Goal: Task Accomplishment & Management: Complete application form

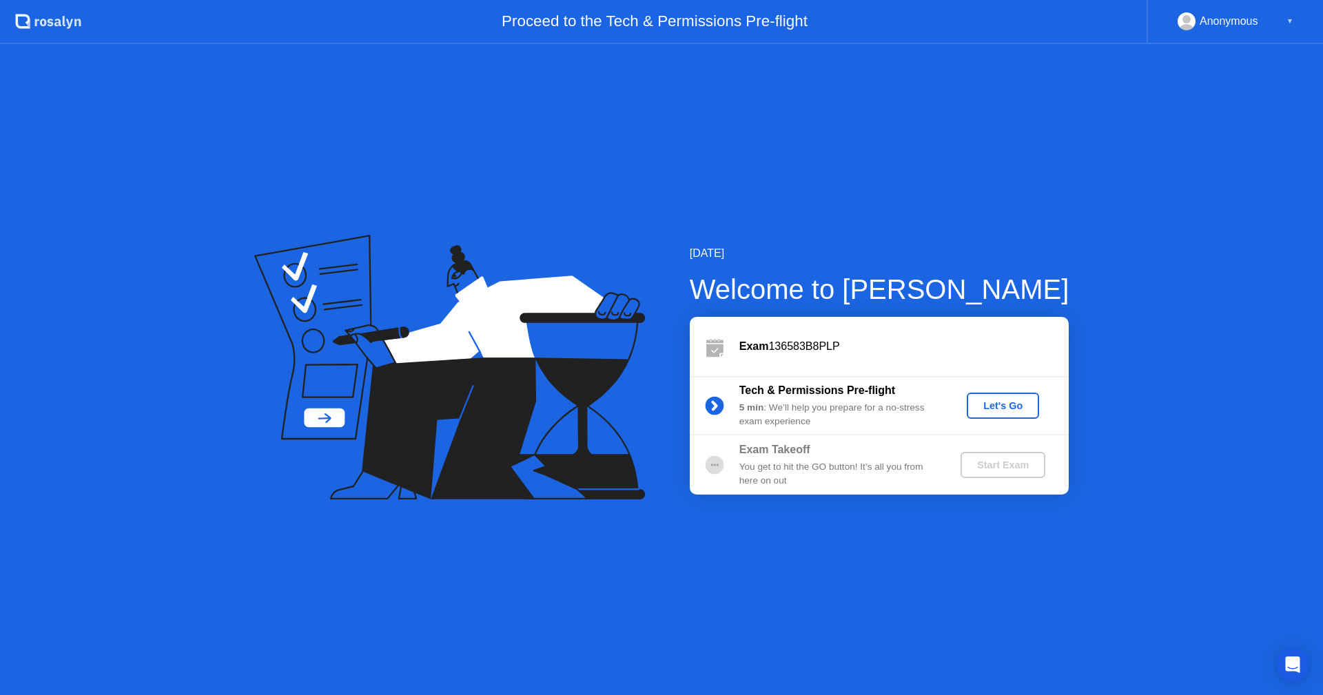
click at [992, 465] on div "Start Exam" at bounding box center [1003, 465] width 74 height 11
drag, startPoint x: 708, startPoint y: 463, endPoint x: 755, endPoint y: 444, distance: 49.8
click at [713, 462] on circle at bounding box center [714, 464] width 19 height 19
click at [996, 407] on div "Let's Go" at bounding box center [1002, 405] width 61 height 11
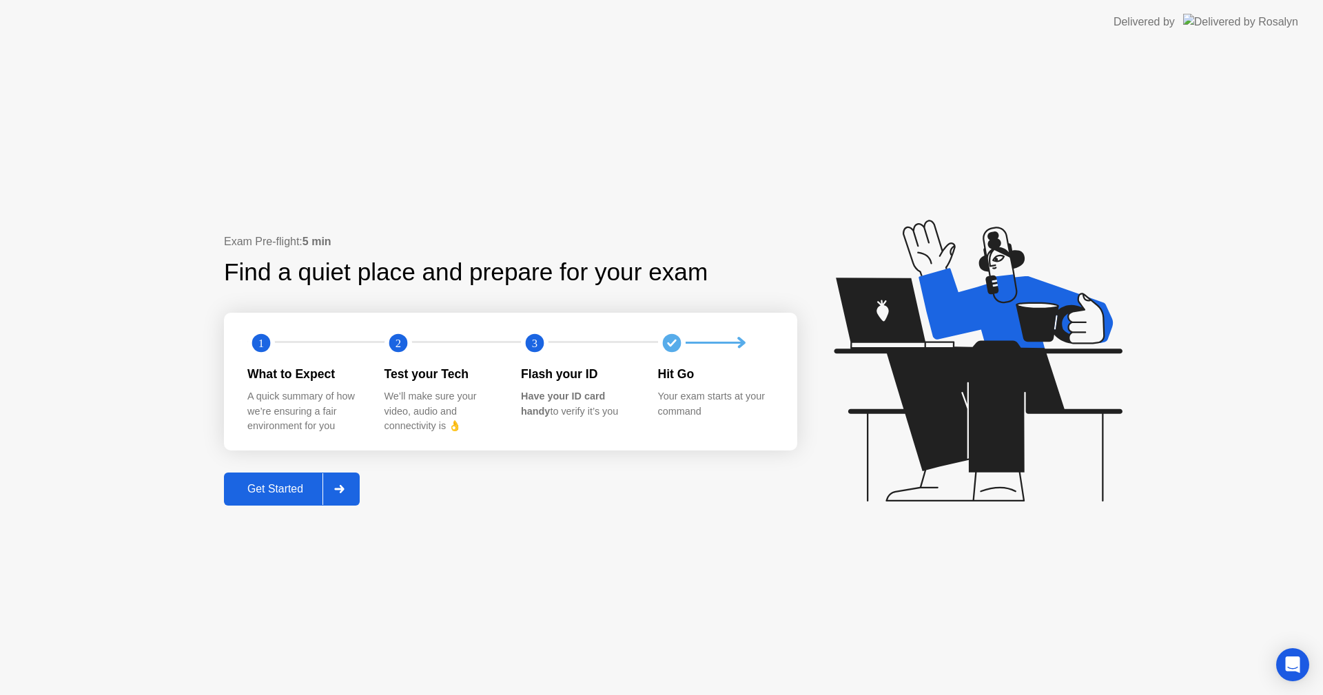
click at [286, 489] on div "Get Started" at bounding box center [275, 489] width 94 height 12
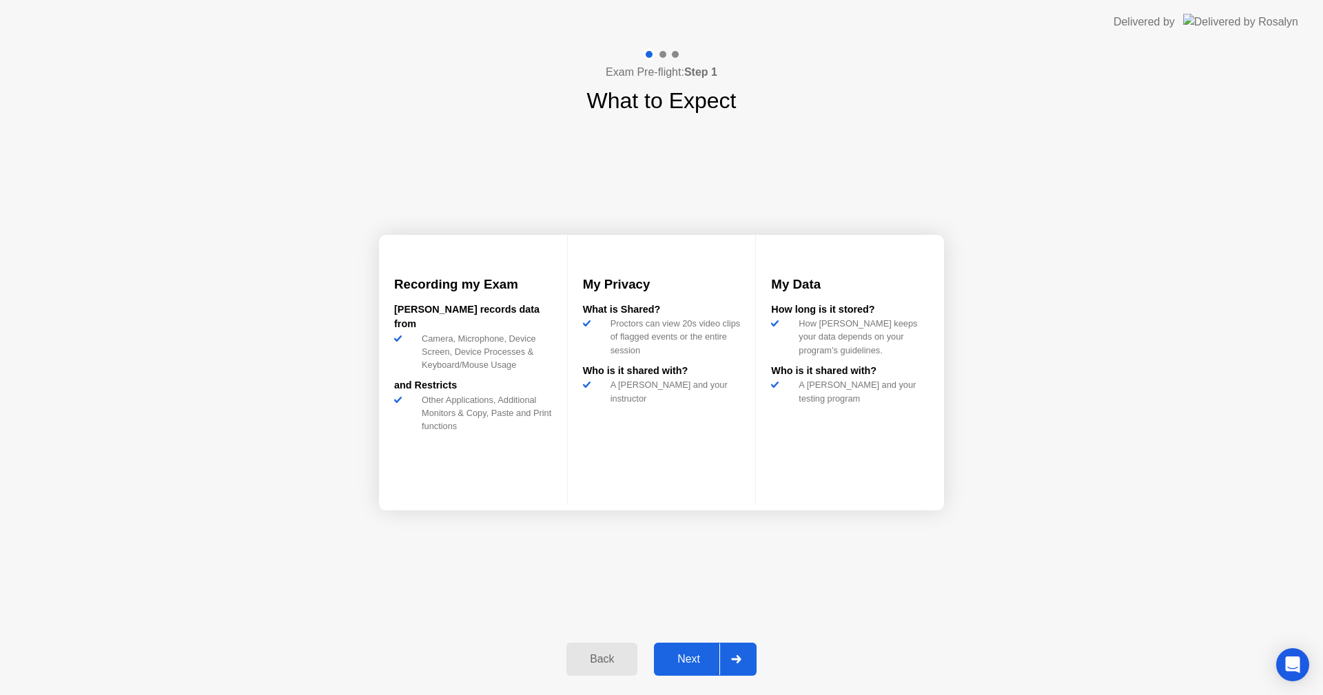
click at [695, 662] on div "Next" at bounding box center [688, 659] width 61 height 12
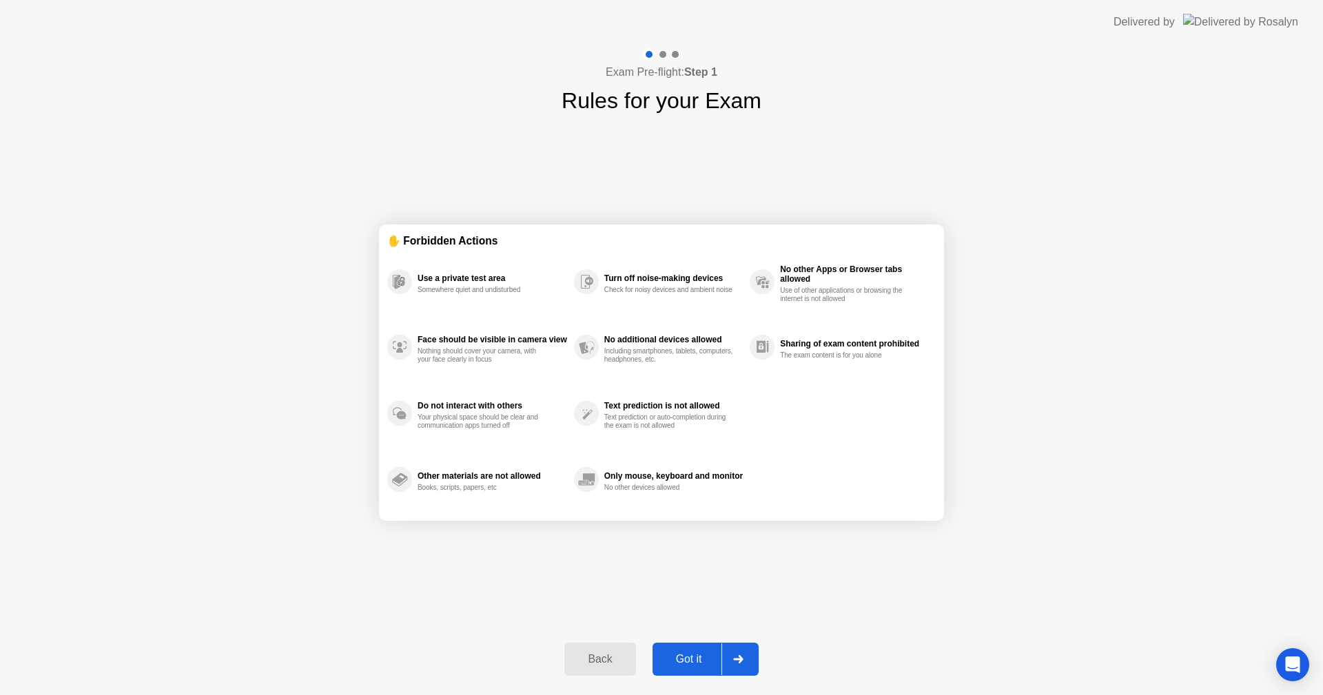
click at [698, 660] on div "Got it" at bounding box center [689, 659] width 65 height 12
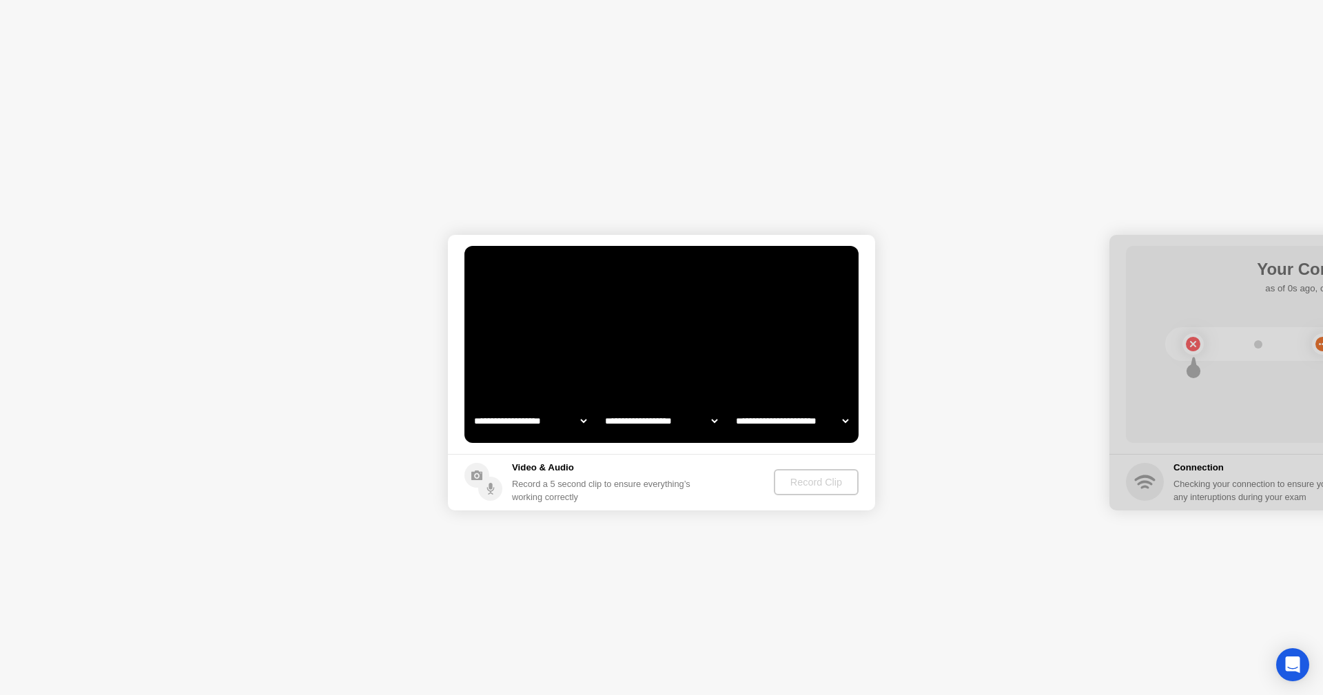
select select "**********"
select select "*******"
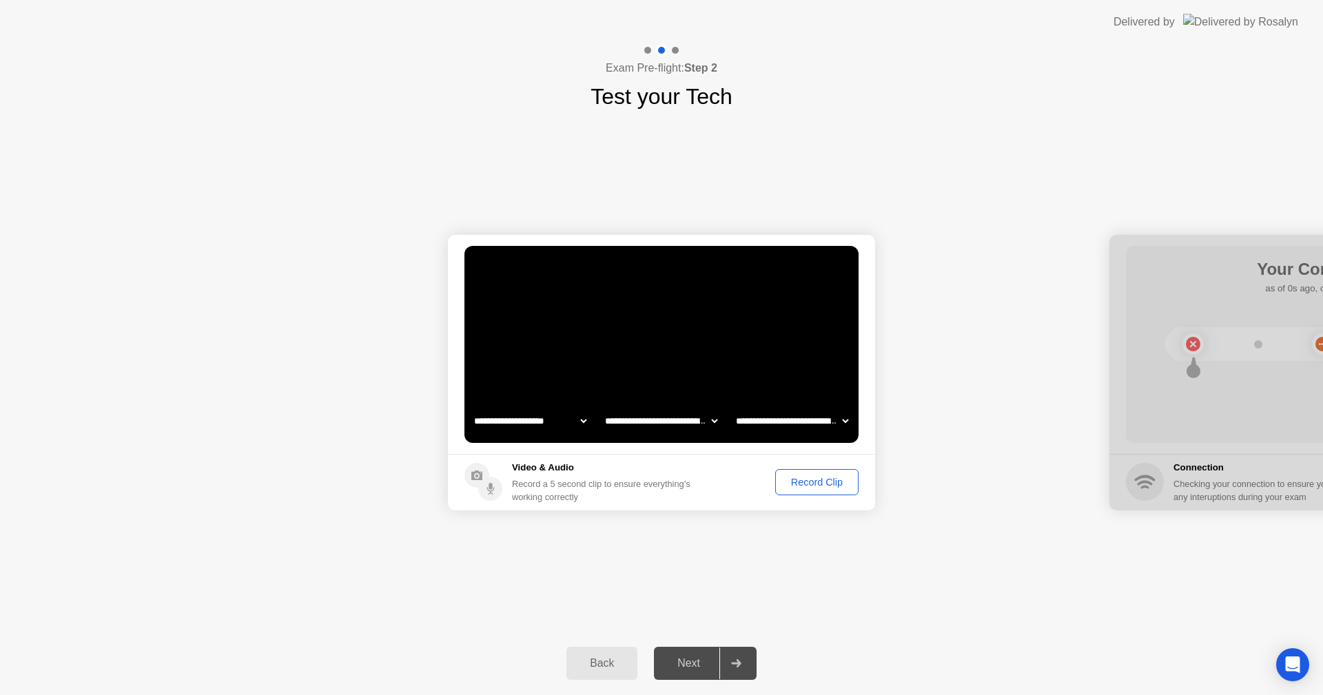
drag, startPoint x: 1239, startPoint y: 433, endPoint x: 1198, endPoint y: 417, distance: 43.6
click at [1195, 419] on div at bounding box center [1322, 373] width 427 height 276
click at [698, 664] on div "Next" at bounding box center [688, 663] width 61 height 12
click at [806, 482] on div "Record Clip" at bounding box center [817, 482] width 74 height 11
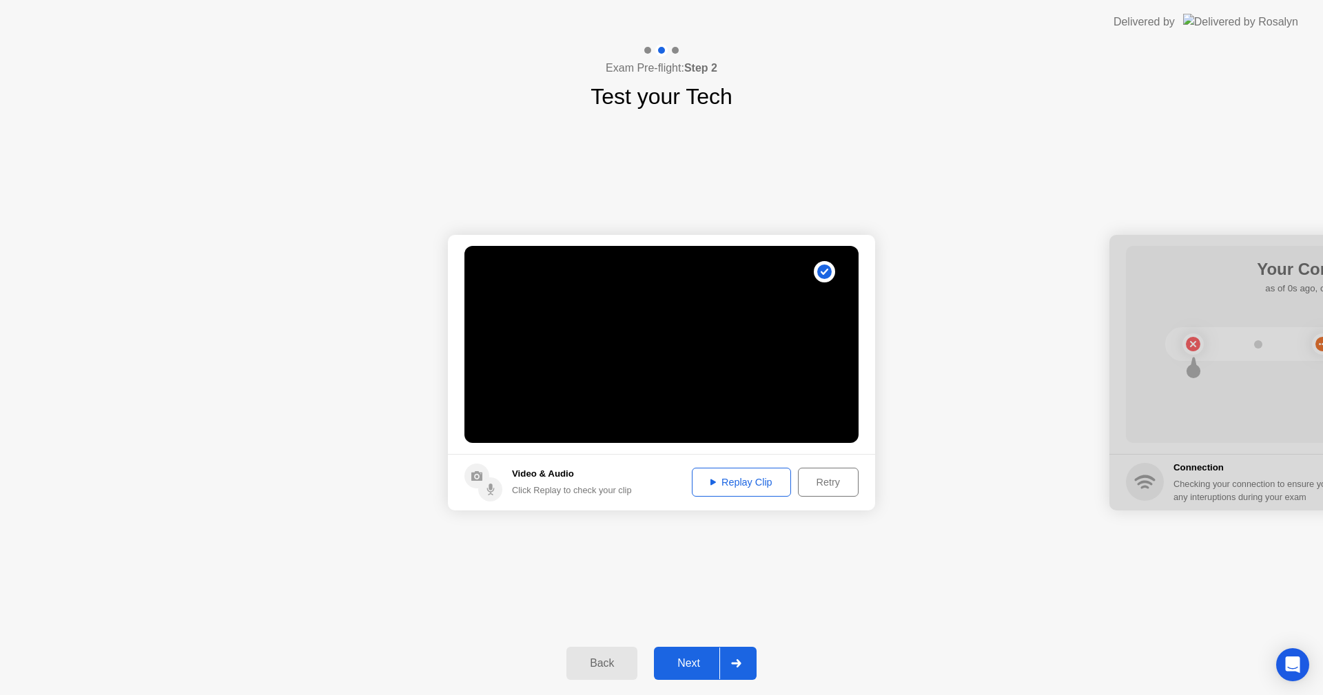
click at [701, 660] on div "Next" at bounding box center [688, 663] width 61 height 12
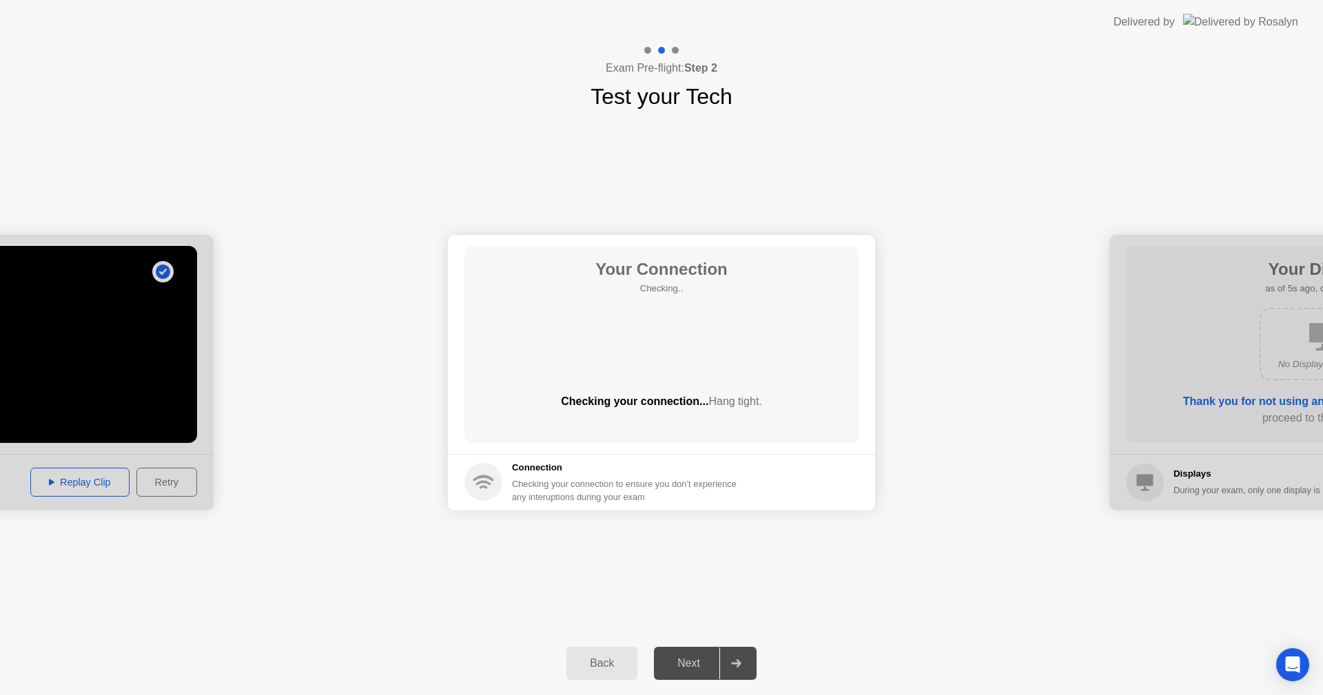
click at [480, 480] on circle at bounding box center [483, 482] width 38 height 38
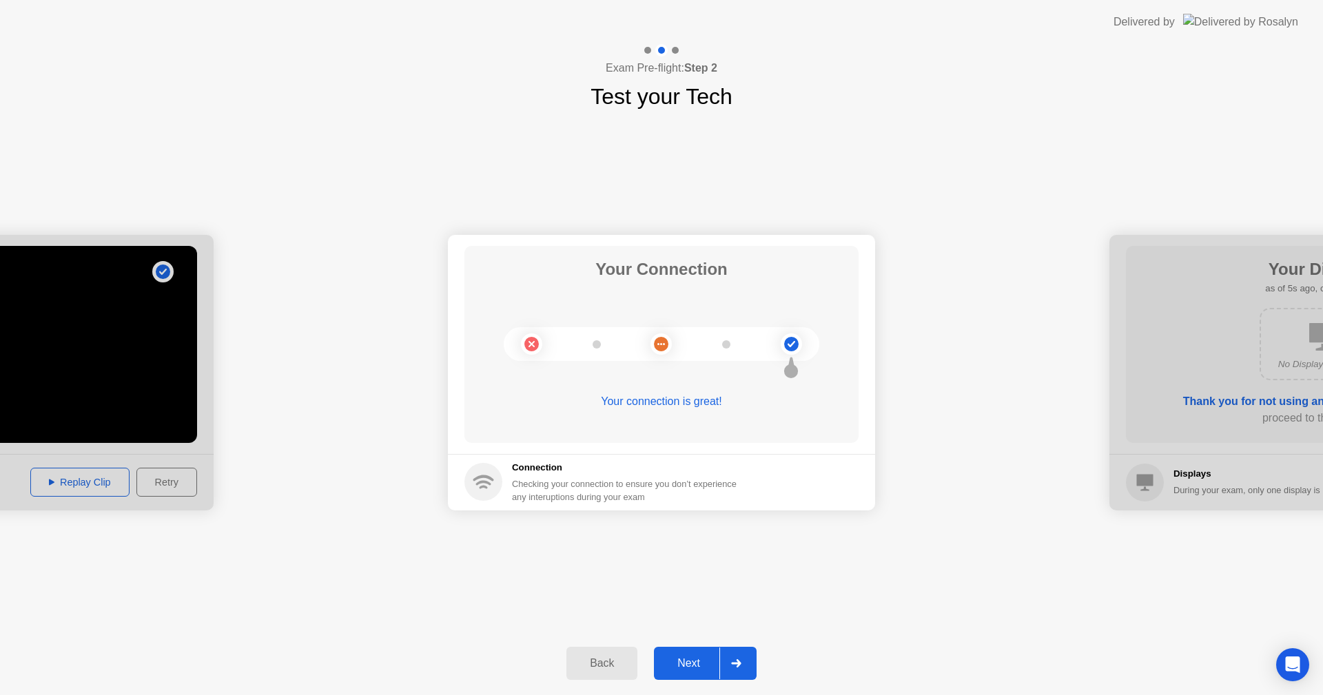
click at [697, 665] on div "Next" at bounding box center [688, 663] width 61 height 12
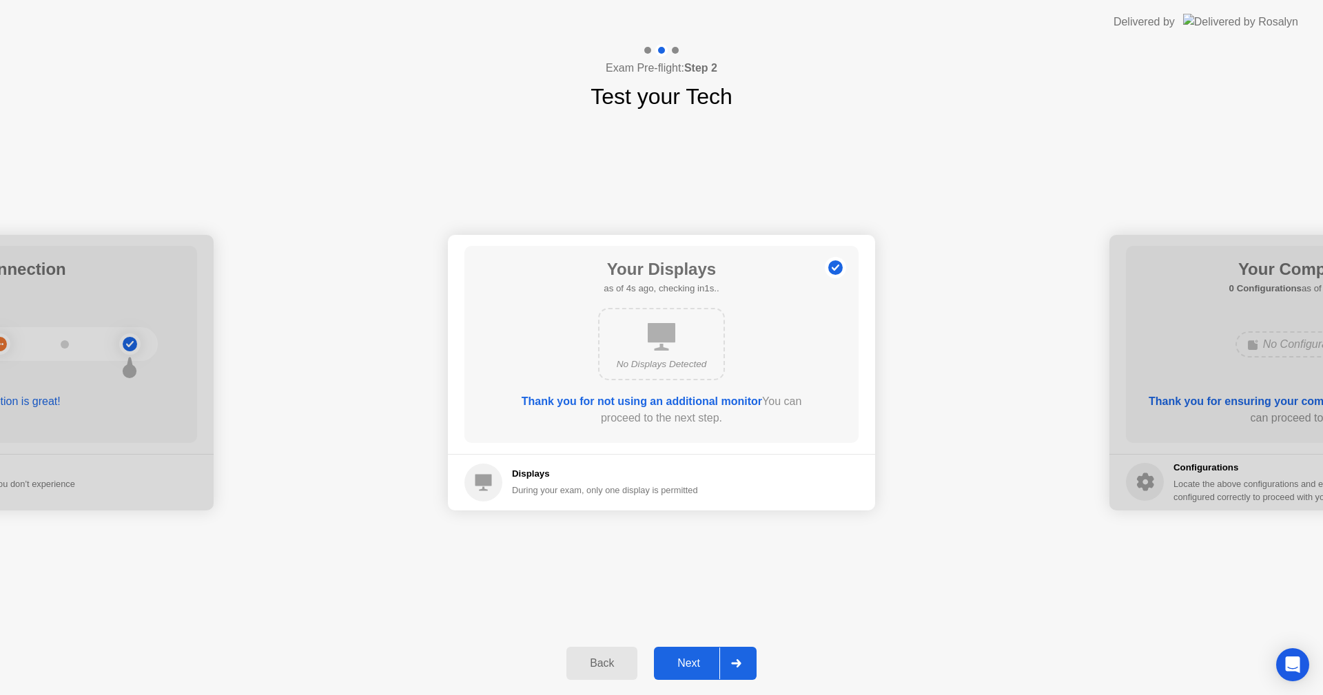
click at [699, 664] on div "Next" at bounding box center [688, 663] width 61 height 12
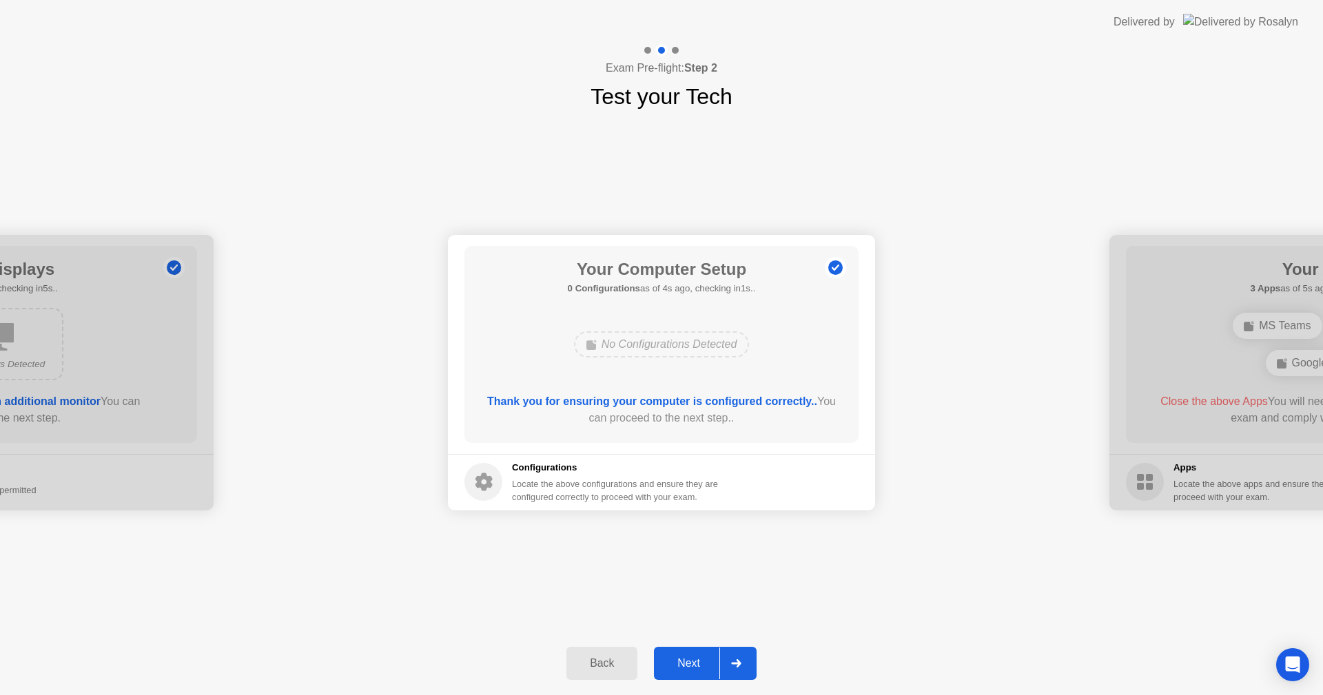
click at [701, 663] on div "Next" at bounding box center [688, 663] width 61 height 12
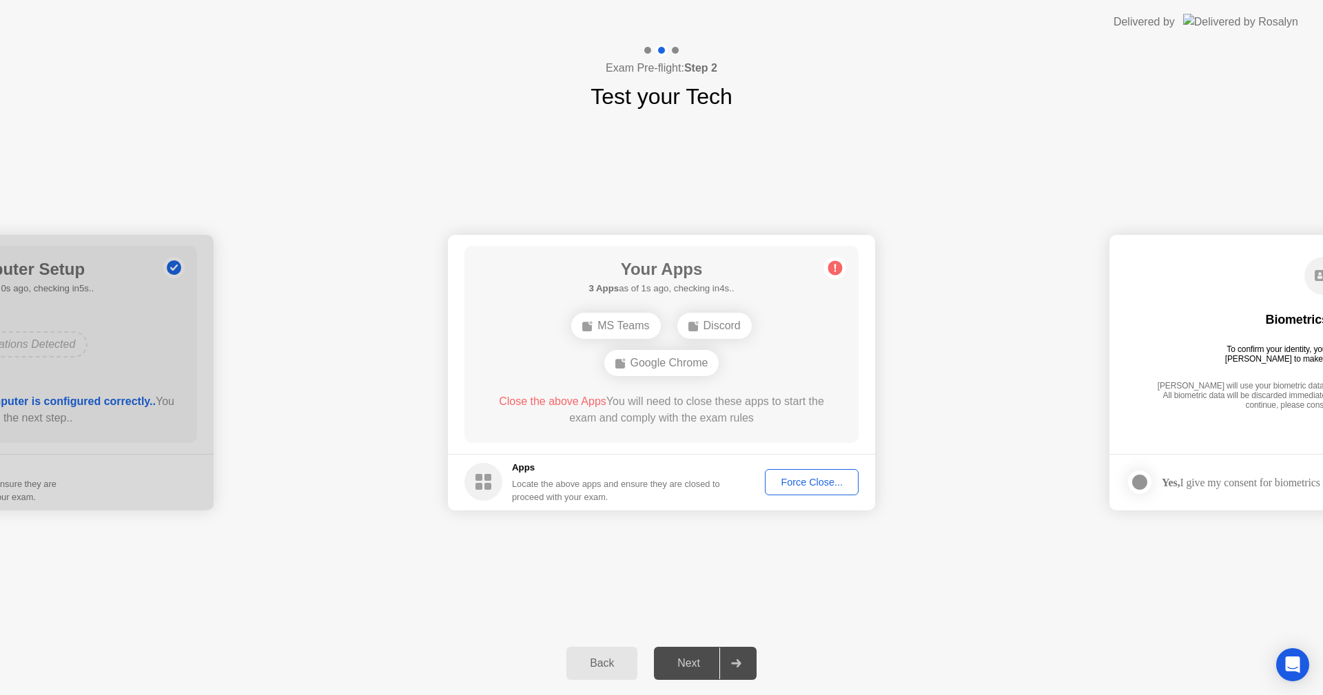
click at [701, 663] on div "Next" at bounding box center [688, 663] width 61 height 12
click at [675, 362] on div "Google Chrome" at bounding box center [661, 363] width 115 height 26
click at [728, 329] on div "Discord" at bounding box center [714, 326] width 74 height 26
click at [623, 326] on div "MS Teams" at bounding box center [615, 326] width 89 height 26
click at [792, 488] on div "Force Close..." at bounding box center [812, 482] width 84 height 11
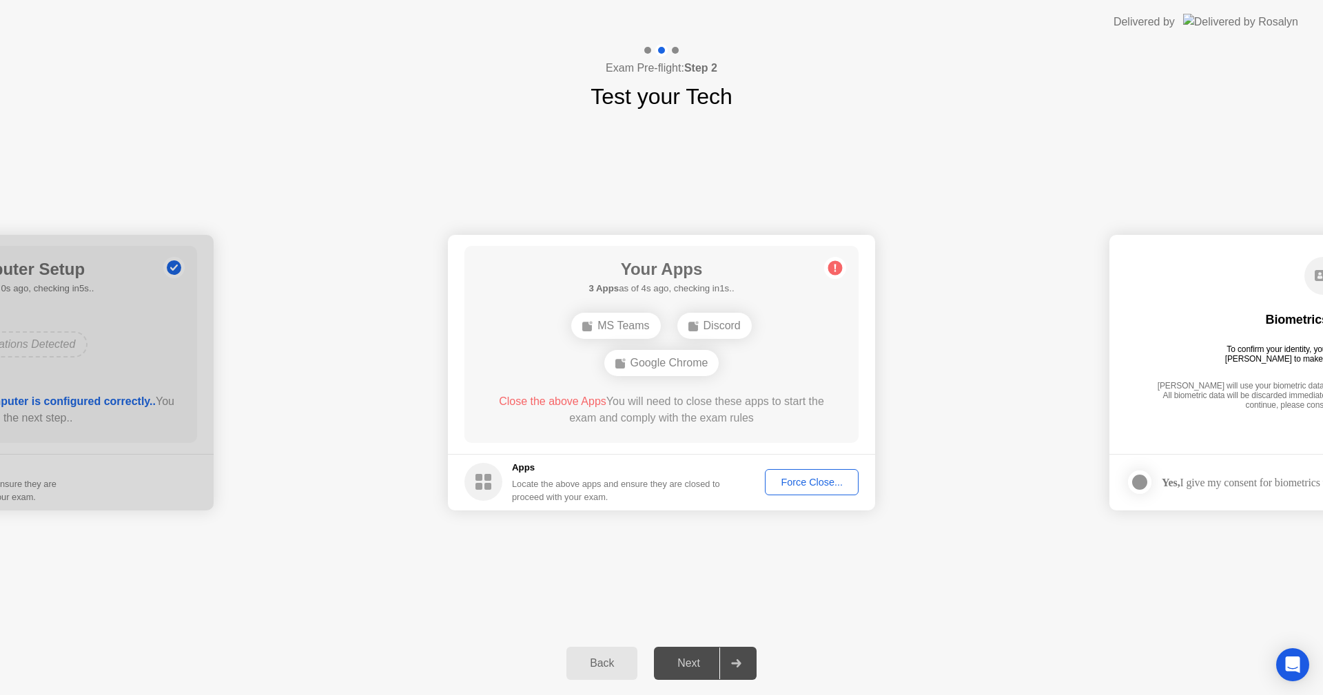
click at [806, 478] on div "Force Close..." at bounding box center [812, 482] width 84 height 11
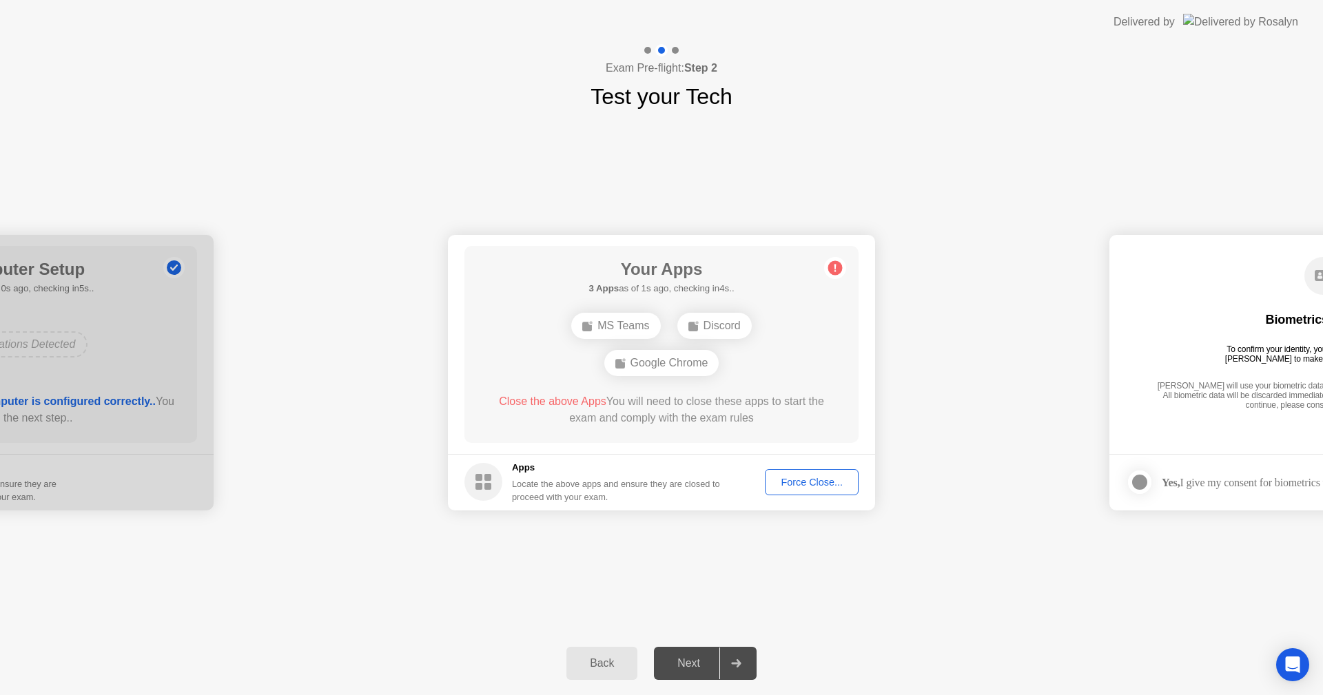
click at [733, 666] on icon at bounding box center [736, 663] width 10 height 8
click at [669, 662] on div "Next" at bounding box center [688, 663] width 61 height 12
click at [598, 670] on div "Back" at bounding box center [602, 663] width 63 height 12
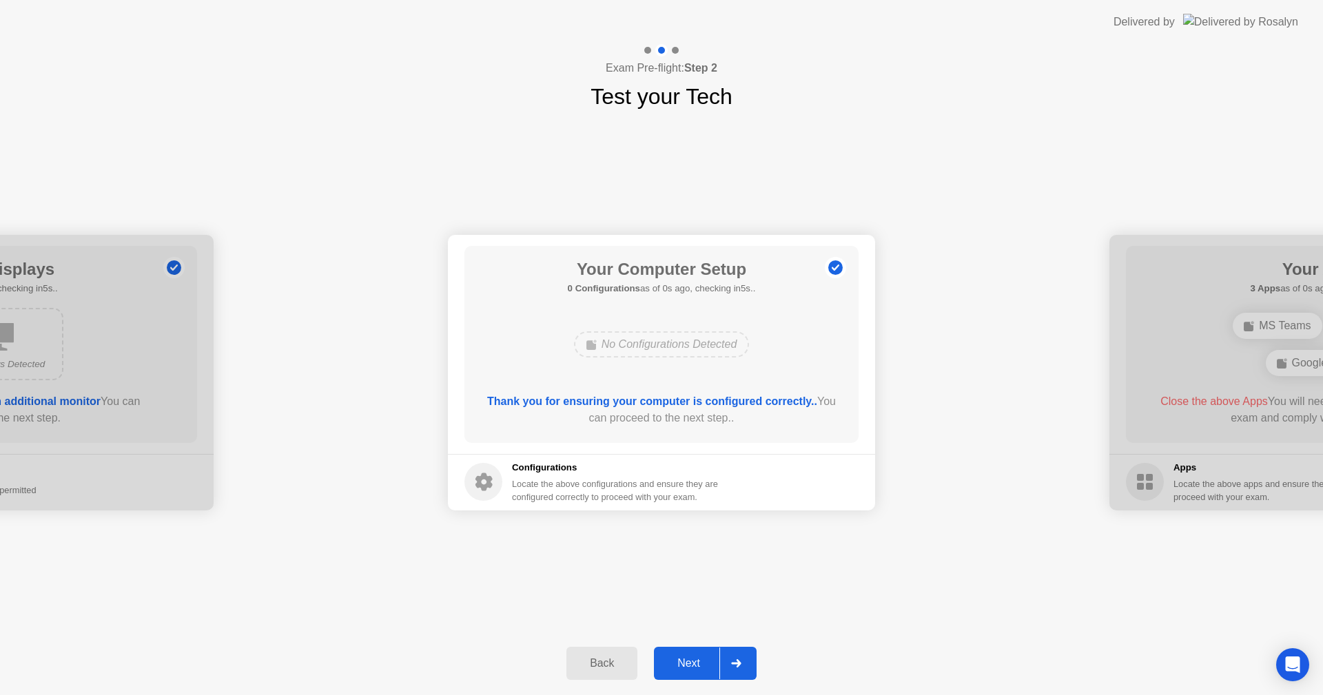
click at [598, 669] on div "Back" at bounding box center [602, 663] width 63 height 12
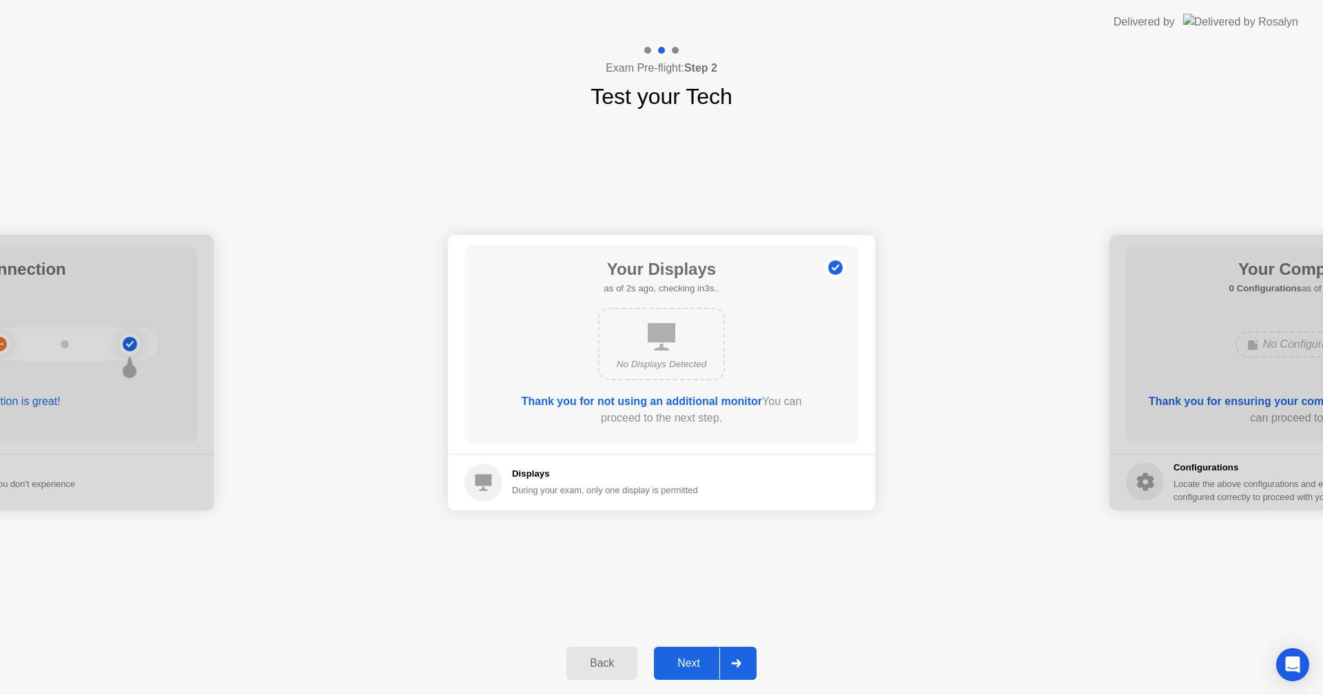
click at [598, 669] on div "Back" at bounding box center [602, 663] width 63 height 12
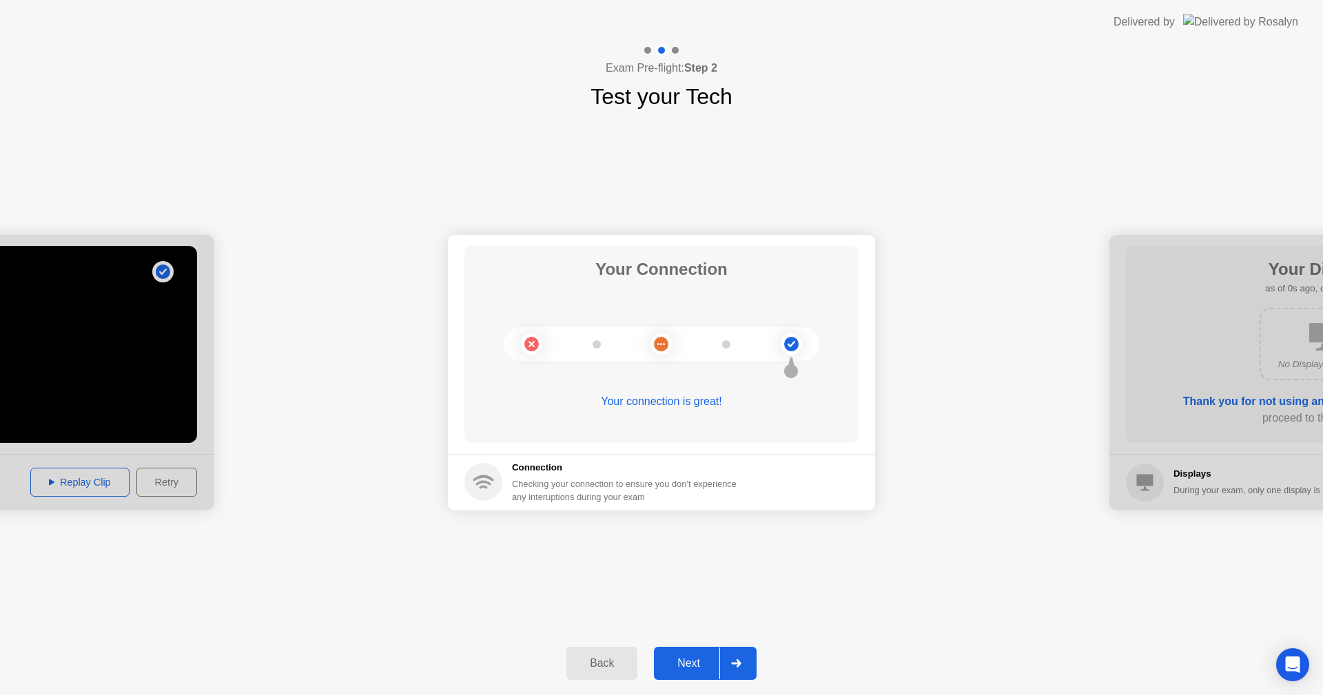
click at [733, 664] on icon at bounding box center [736, 663] width 10 height 8
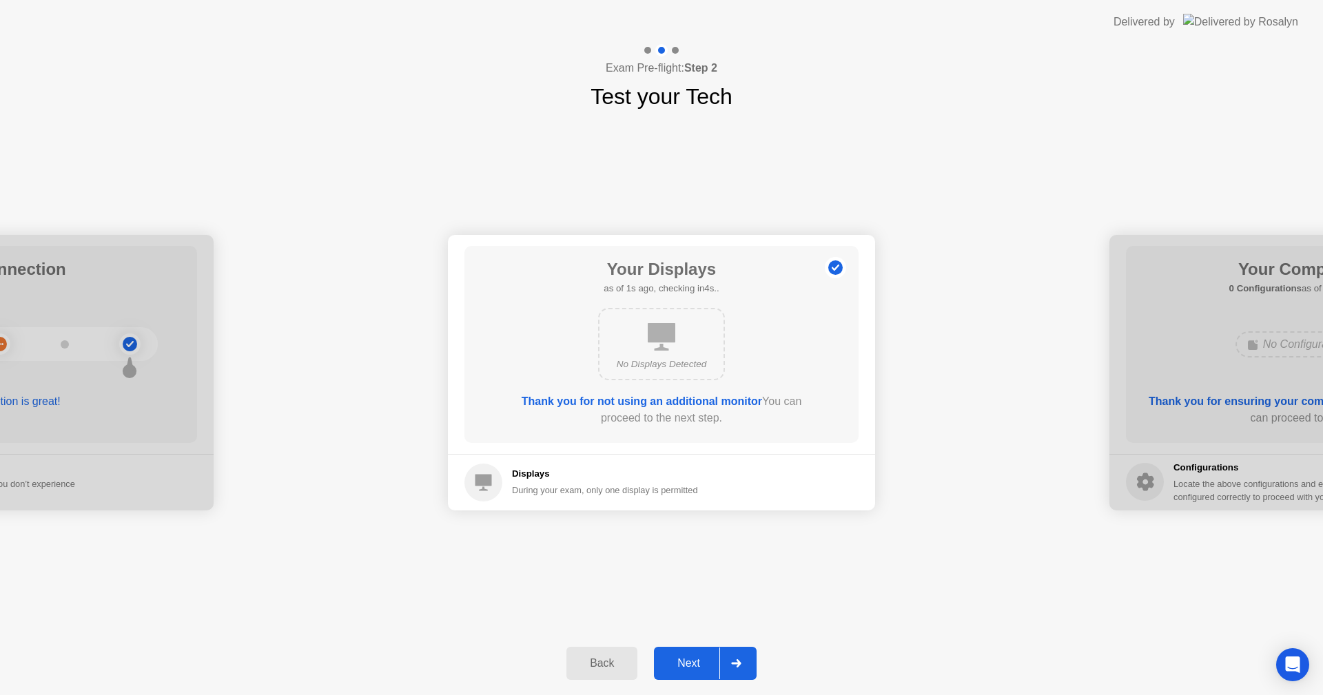
click at [684, 349] on div "No Displays Detected" at bounding box center [661, 344] width 127 height 72
click at [741, 659] on icon at bounding box center [736, 663] width 10 height 8
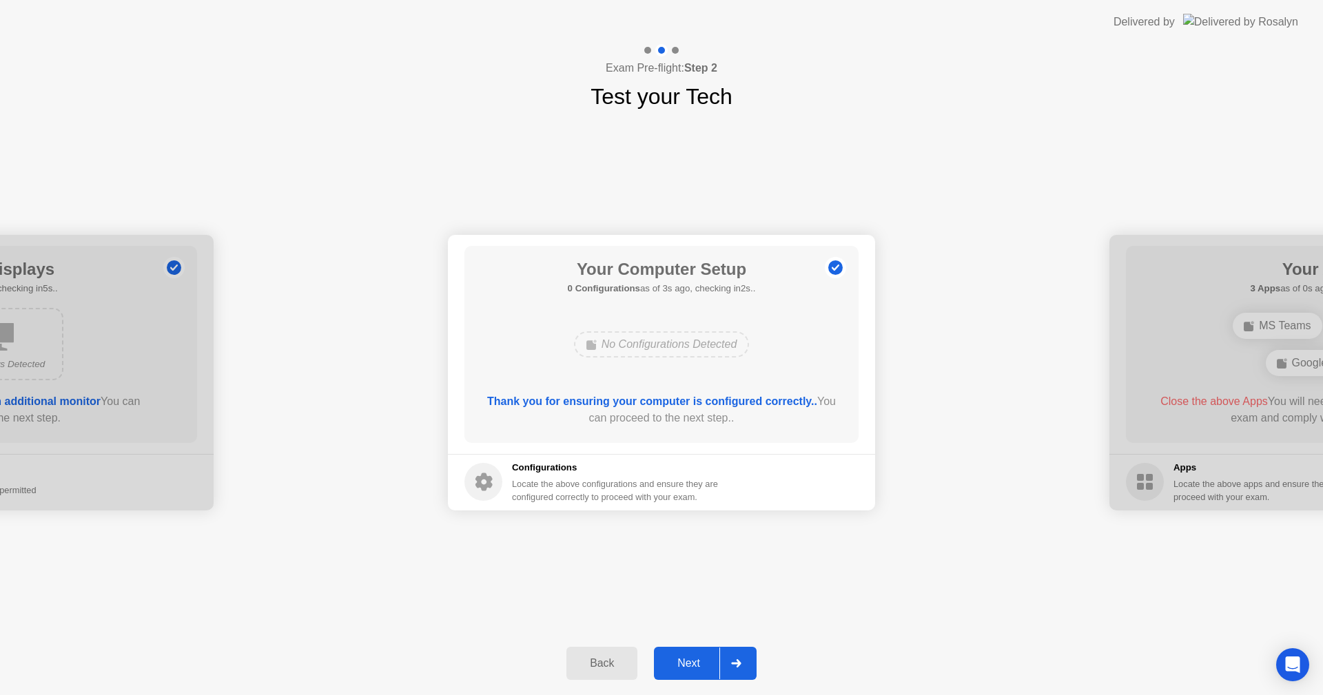
click at [737, 659] on div at bounding box center [735, 664] width 33 height 32
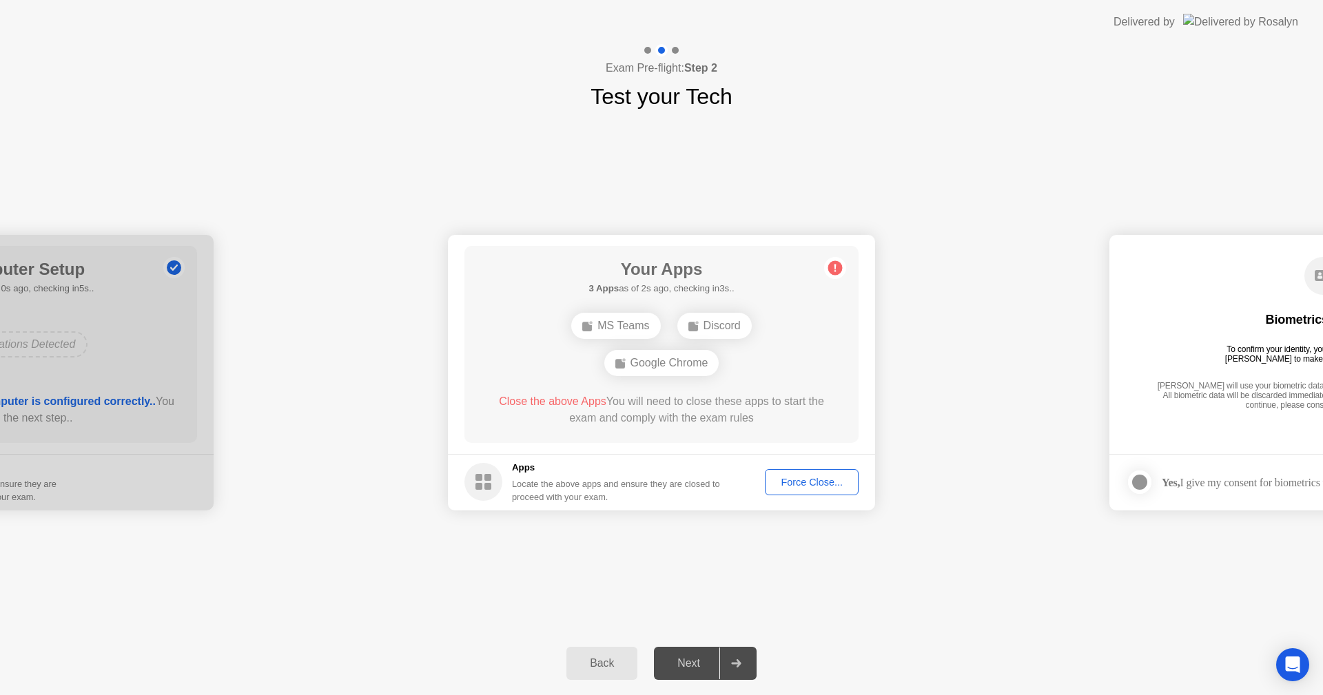
click at [738, 657] on div at bounding box center [735, 664] width 33 height 32
click at [732, 662] on icon at bounding box center [736, 663] width 10 height 8
click at [636, 367] on div "Google Chrome" at bounding box center [661, 363] width 115 height 26
click at [528, 489] on div "Locate the above apps and ensure they are closed to proceed with your exam." at bounding box center [616, 491] width 209 height 26
drag, startPoint x: 649, startPoint y: 356, endPoint x: 649, endPoint y: 366, distance: 9.6
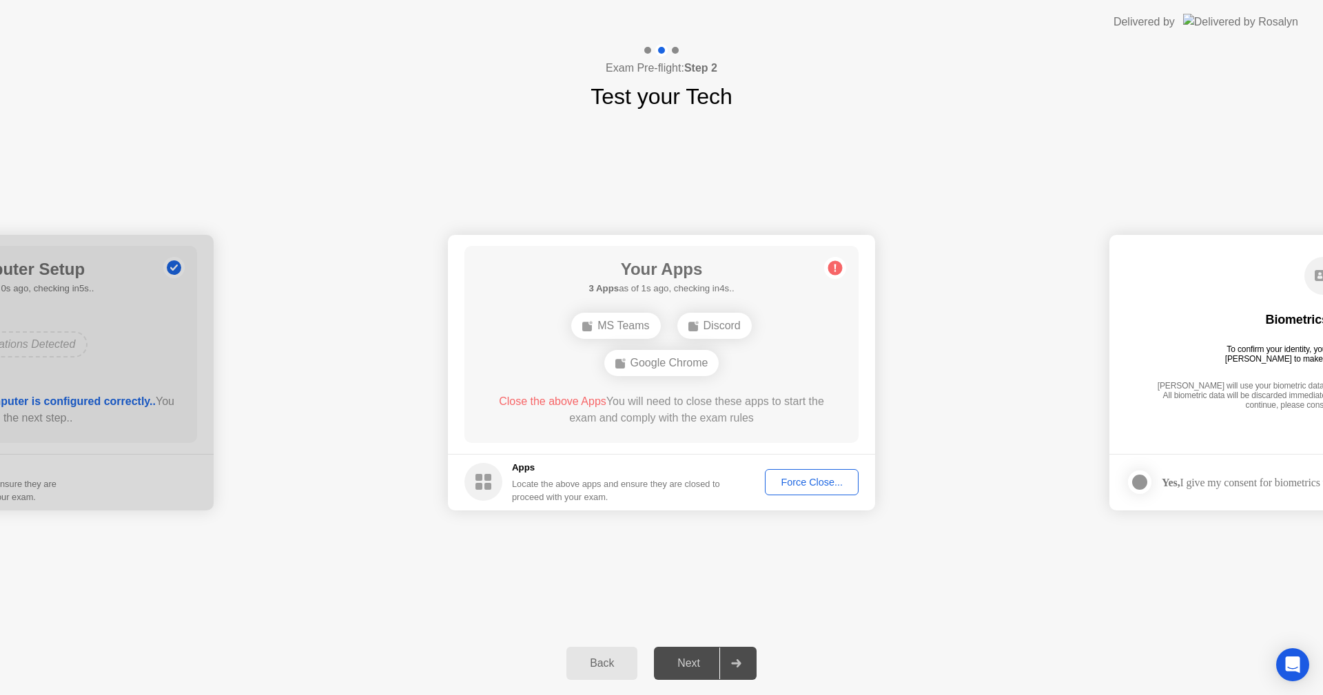
click at [649, 365] on div "Google Chrome" at bounding box center [661, 363] width 115 height 26
drag, startPoint x: 540, startPoint y: 469, endPoint x: 670, endPoint y: 469, distance: 130.2
click at [551, 470] on h5 "Apps" at bounding box center [616, 468] width 209 height 14
click at [809, 483] on div "Force Close..." at bounding box center [812, 482] width 84 height 11
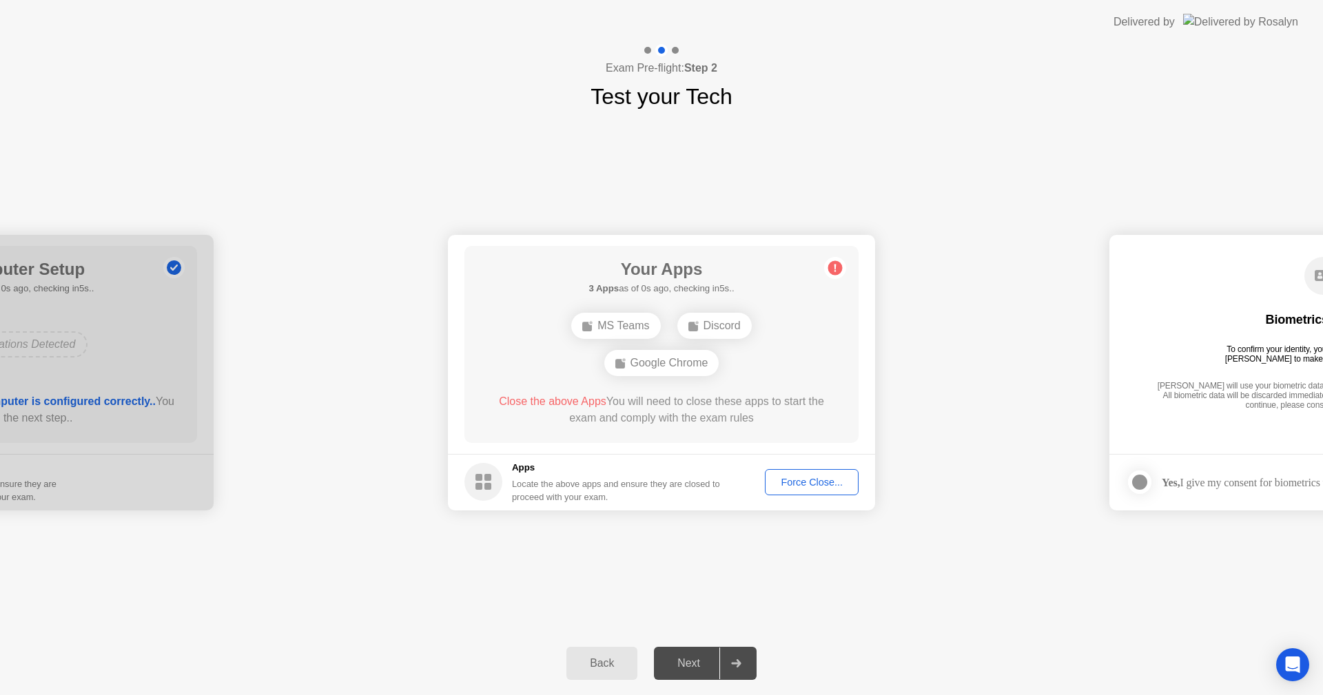
click at [818, 481] on div "Force Close..." at bounding box center [812, 482] width 84 height 11
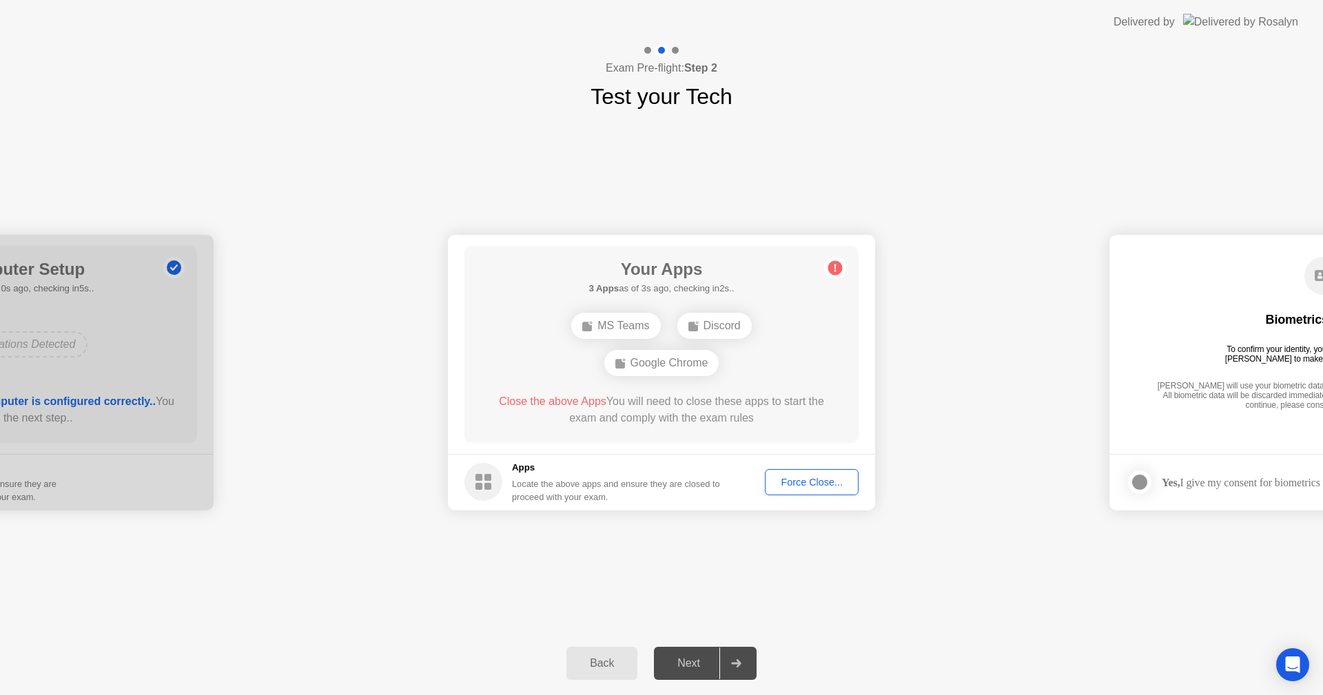
click at [486, 478] on rect at bounding box center [487, 477] width 7 height 7
click at [640, 365] on div "Google Chrome" at bounding box center [661, 363] width 115 height 26
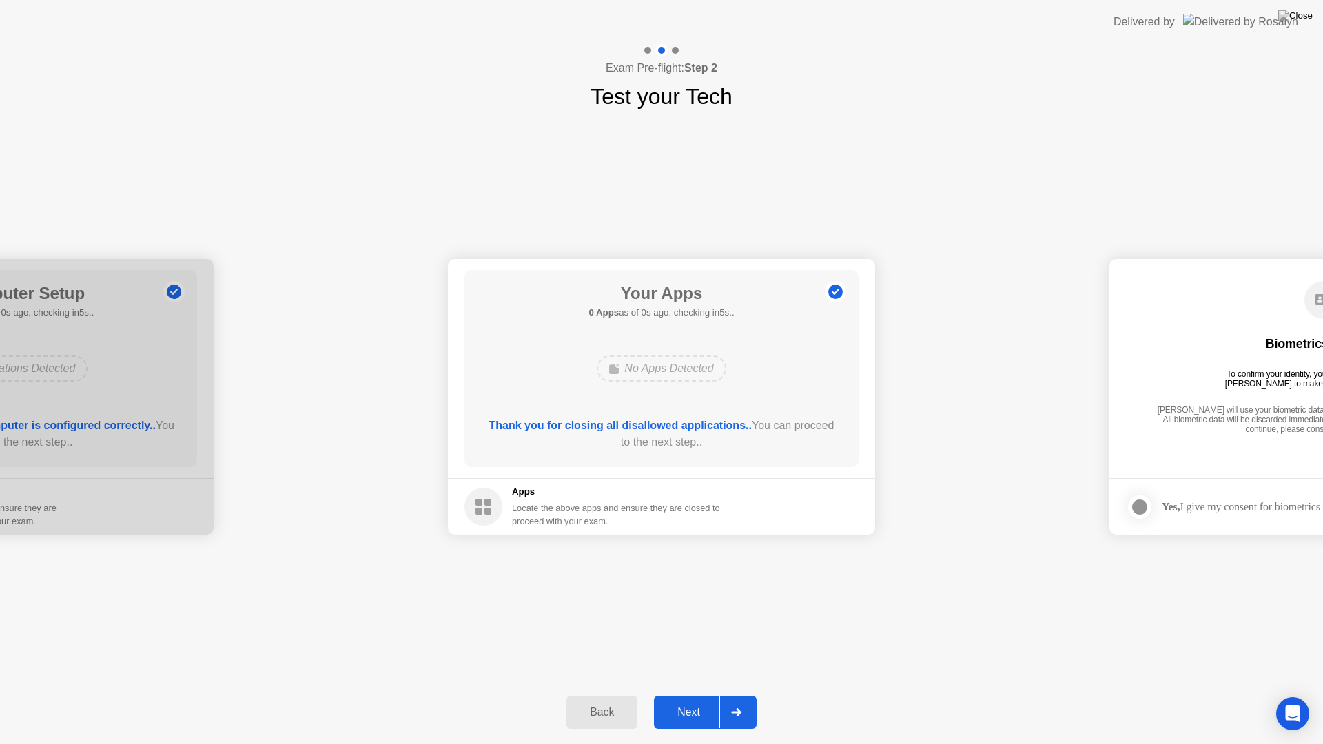
drag, startPoint x: 529, startPoint y: 402, endPoint x: 529, endPoint y: 418, distance: 15.8
click at [746, 695] on div at bounding box center [735, 713] width 33 height 32
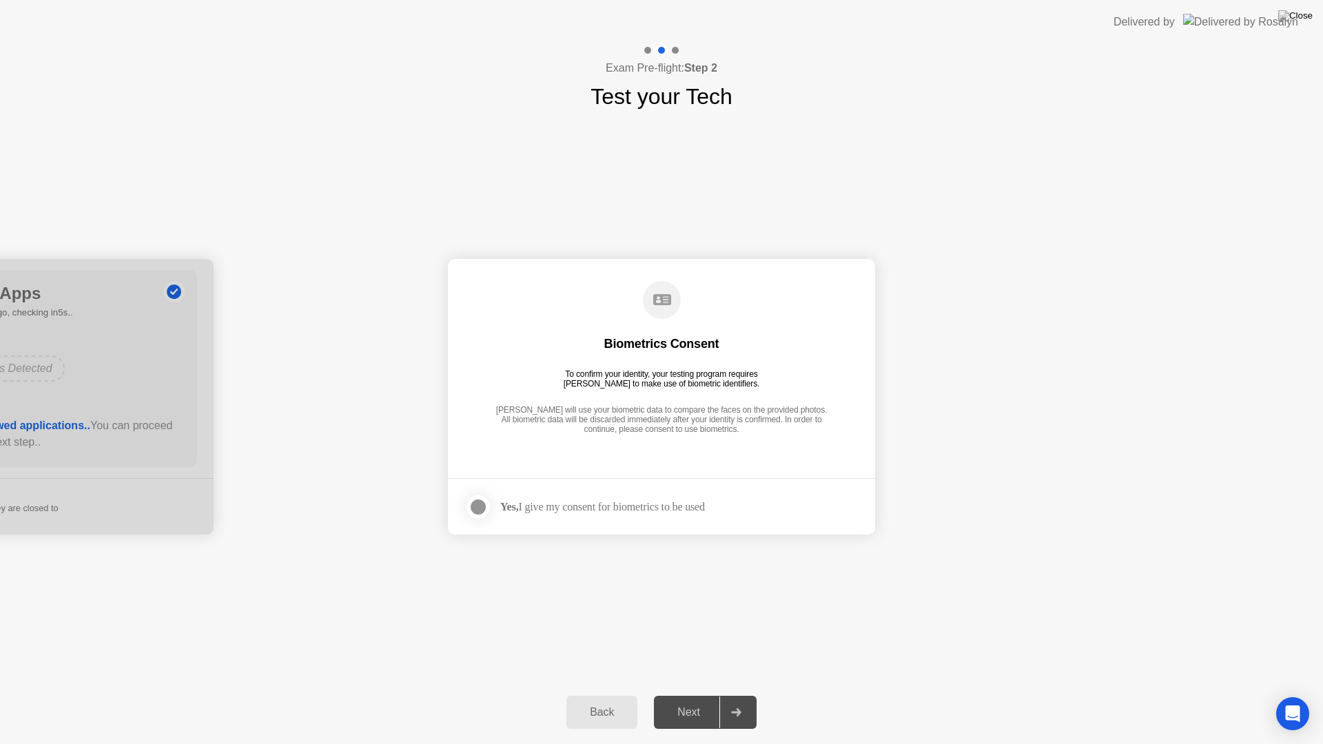
click at [612, 432] on div "[PERSON_NAME] will use your biometric data to compare the faces on the provided…" at bounding box center [661, 420] width 339 height 31
click at [482, 506] on div at bounding box center [478, 507] width 17 height 17
click at [747, 695] on div at bounding box center [735, 713] width 33 height 32
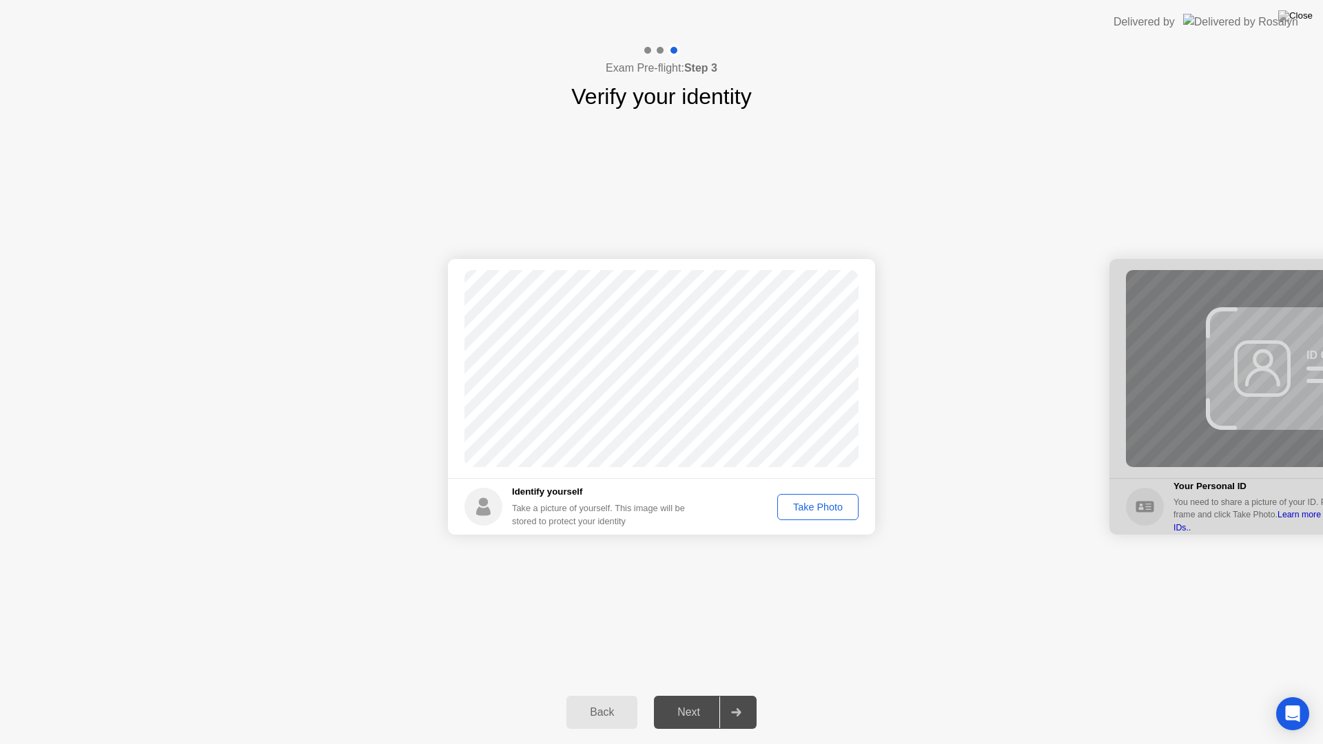
click at [827, 513] on div "Take Photo" at bounding box center [818, 507] width 72 height 11
click at [679, 695] on div "Next" at bounding box center [688, 712] width 61 height 12
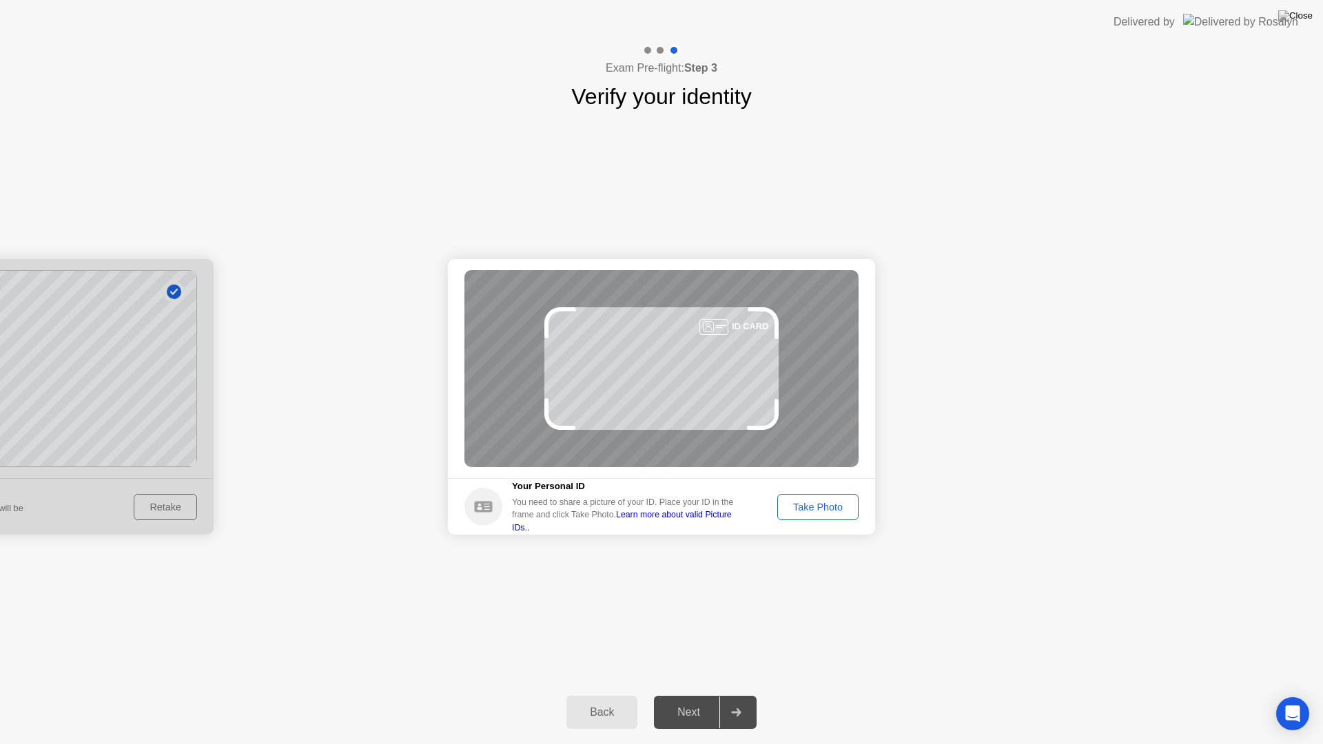
click at [804, 507] on div "Take Photo" at bounding box center [818, 507] width 72 height 11
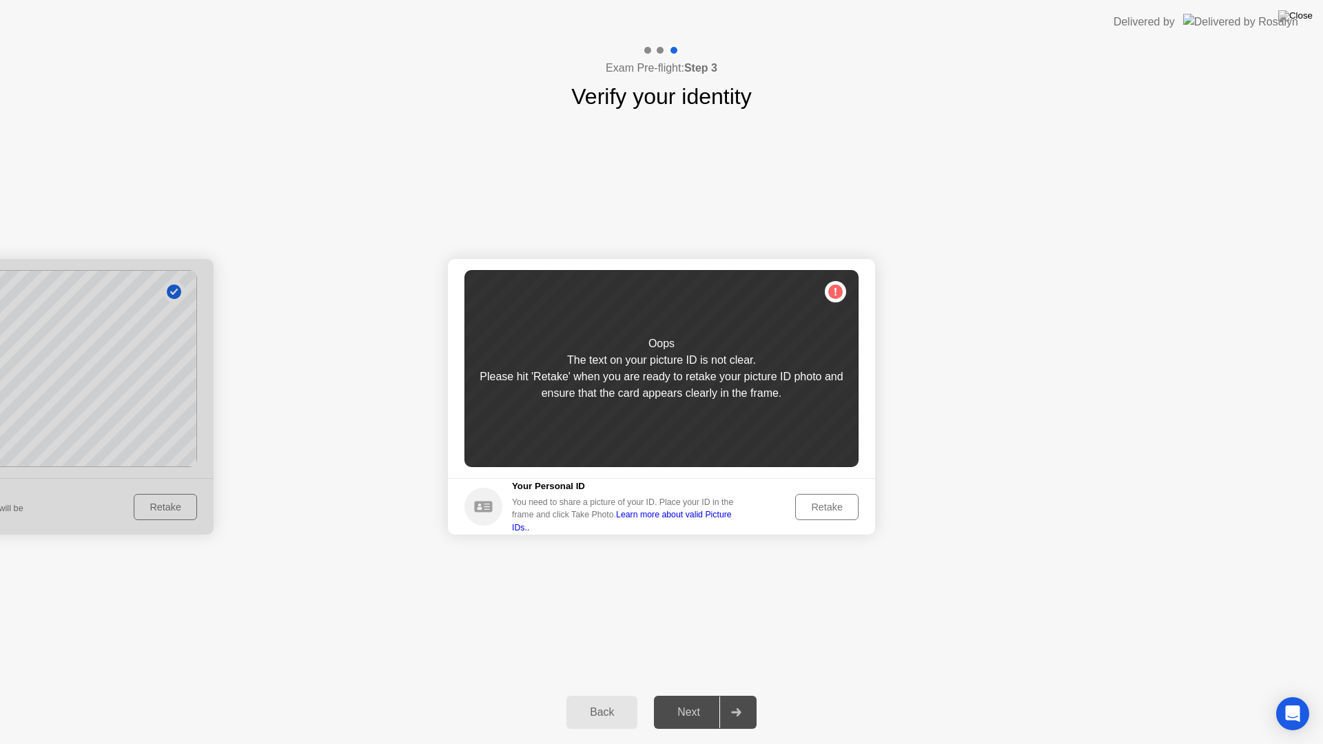
click at [823, 511] on div "Retake" at bounding box center [827, 507] width 54 height 11
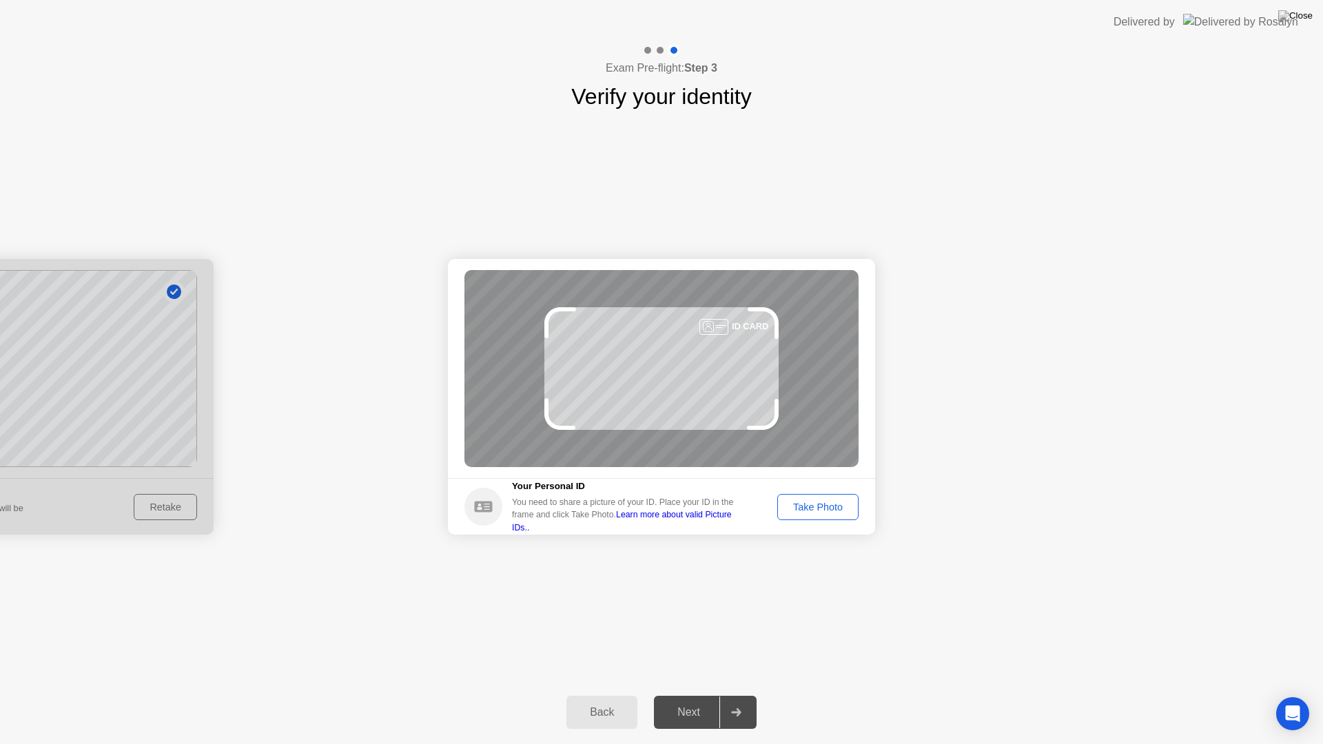
click at [803, 512] on div "Take Photo" at bounding box center [818, 507] width 72 height 11
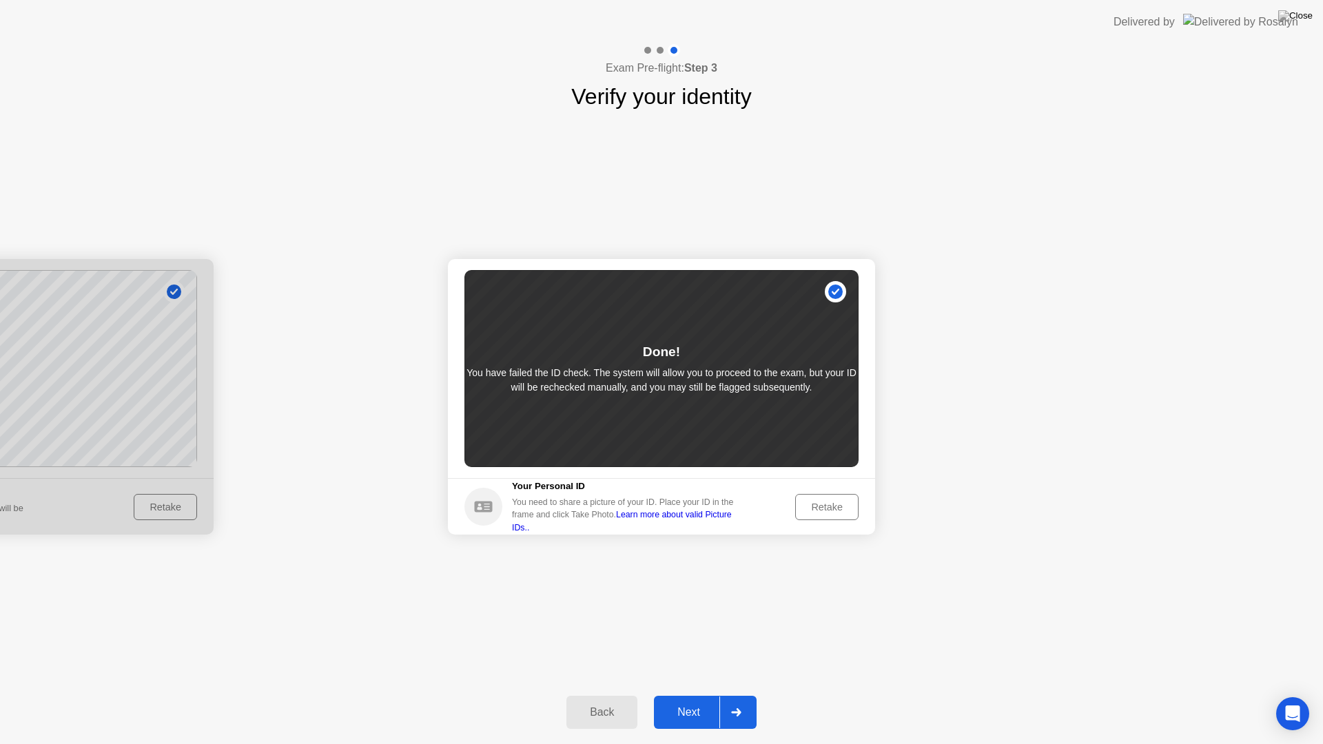
click at [686, 695] on div "Next" at bounding box center [688, 712] width 61 height 12
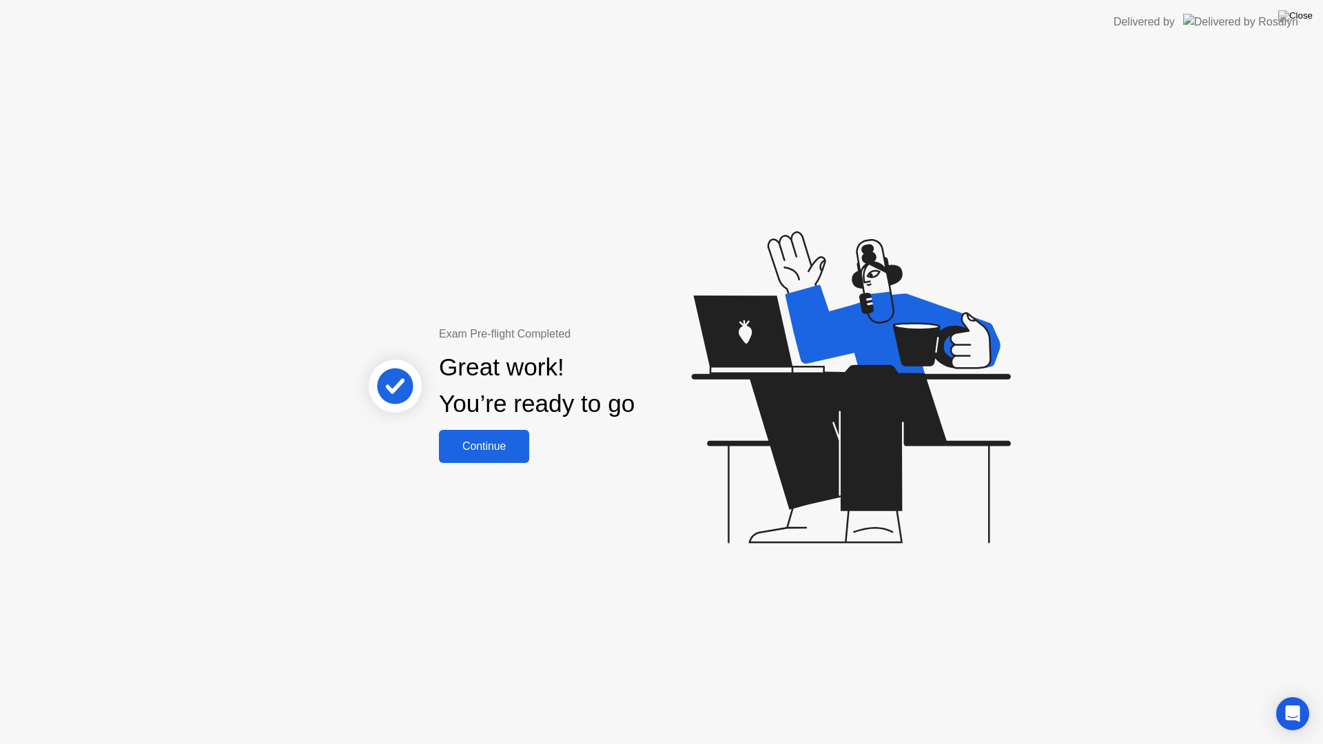
click at [468, 442] on div "Continue" at bounding box center [484, 446] width 82 height 12
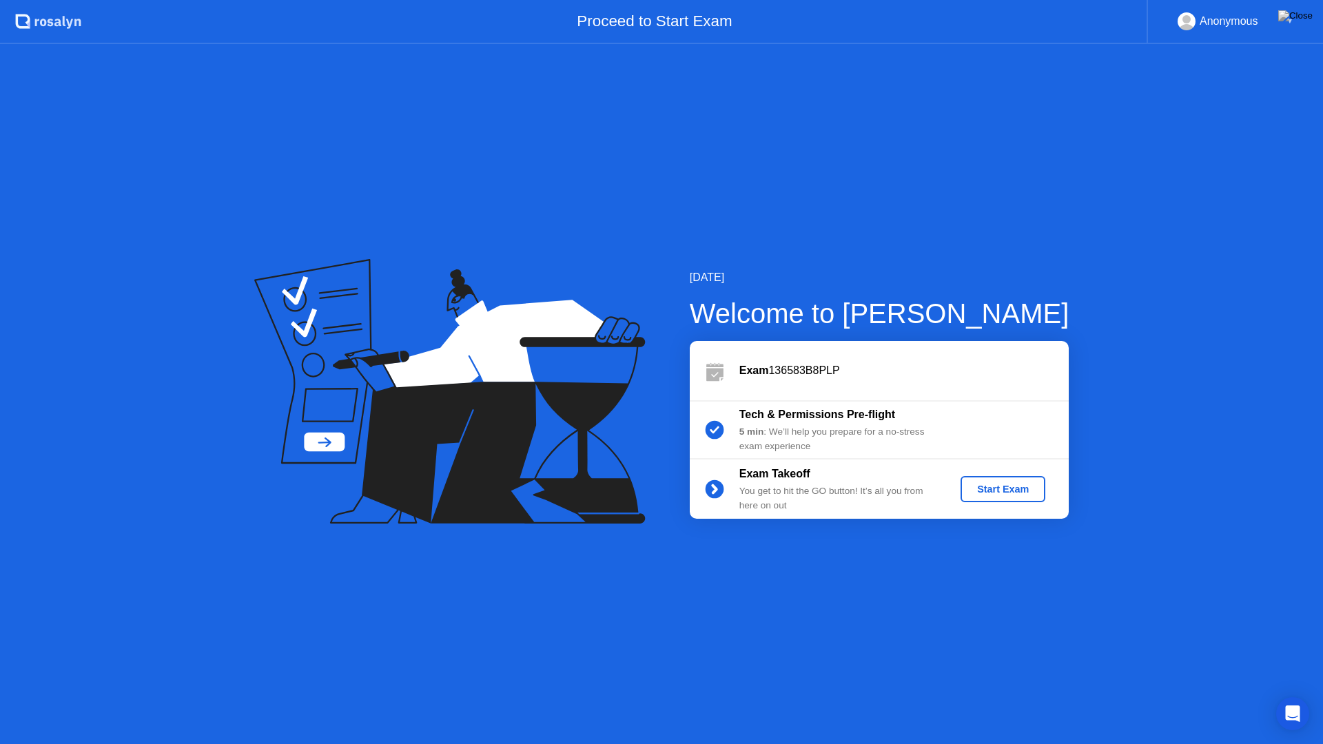
click at [1029, 490] on div "Start Exam" at bounding box center [1003, 489] width 74 height 11
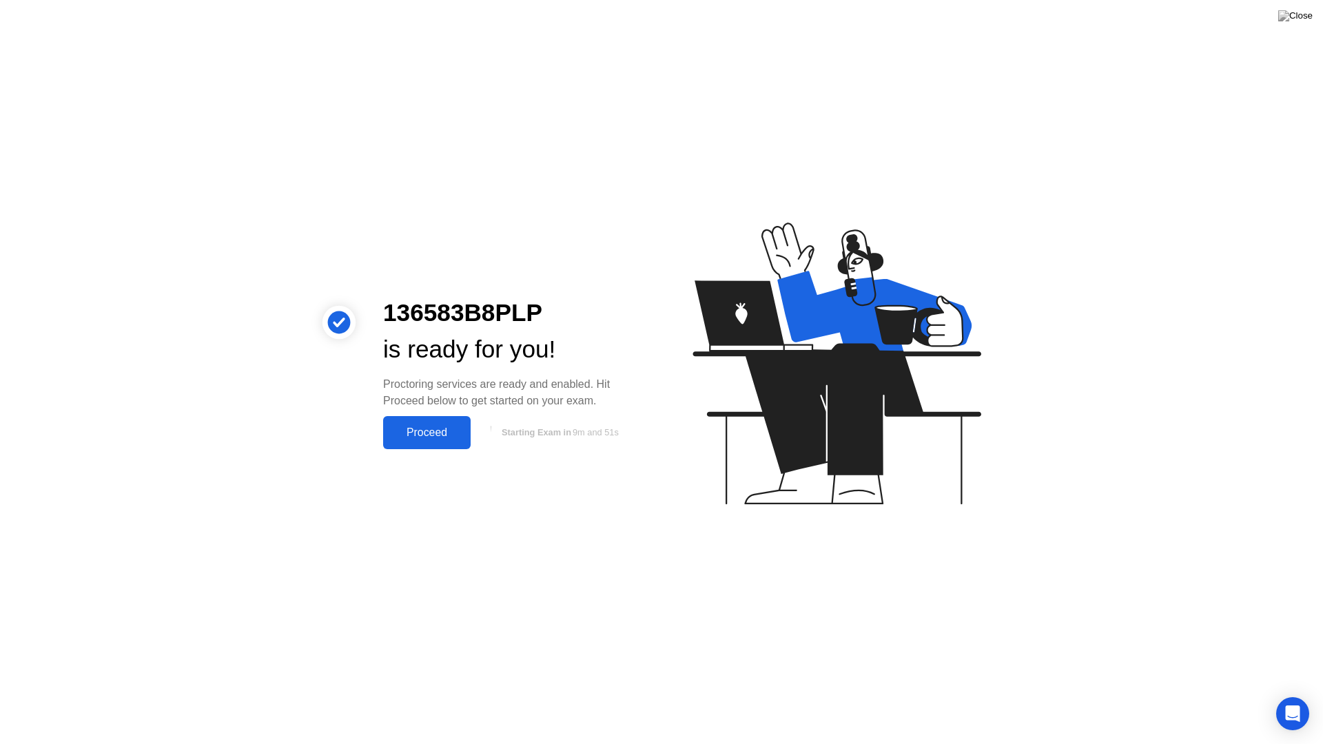
click at [431, 429] on div "Proceed" at bounding box center [426, 433] width 79 height 12
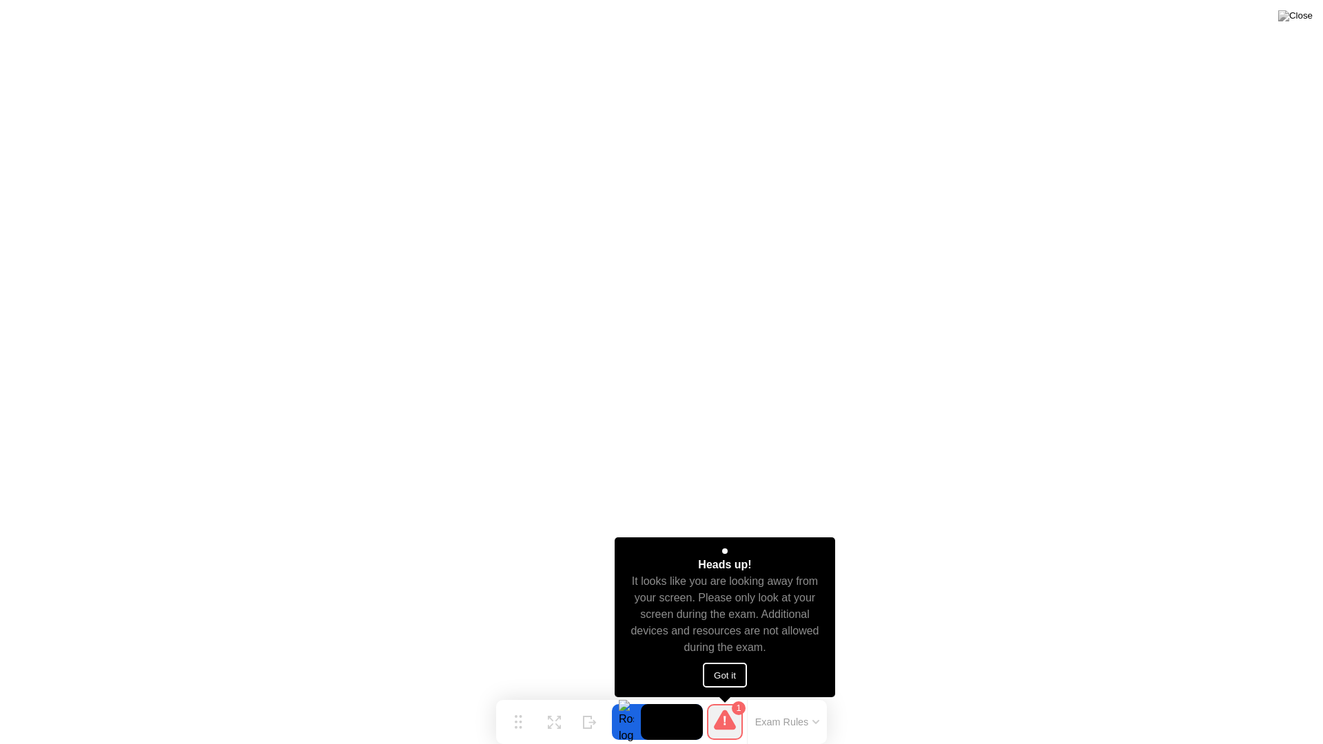
click at [729, 680] on button "Got it" at bounding box center [725, 675] width 44 height 25
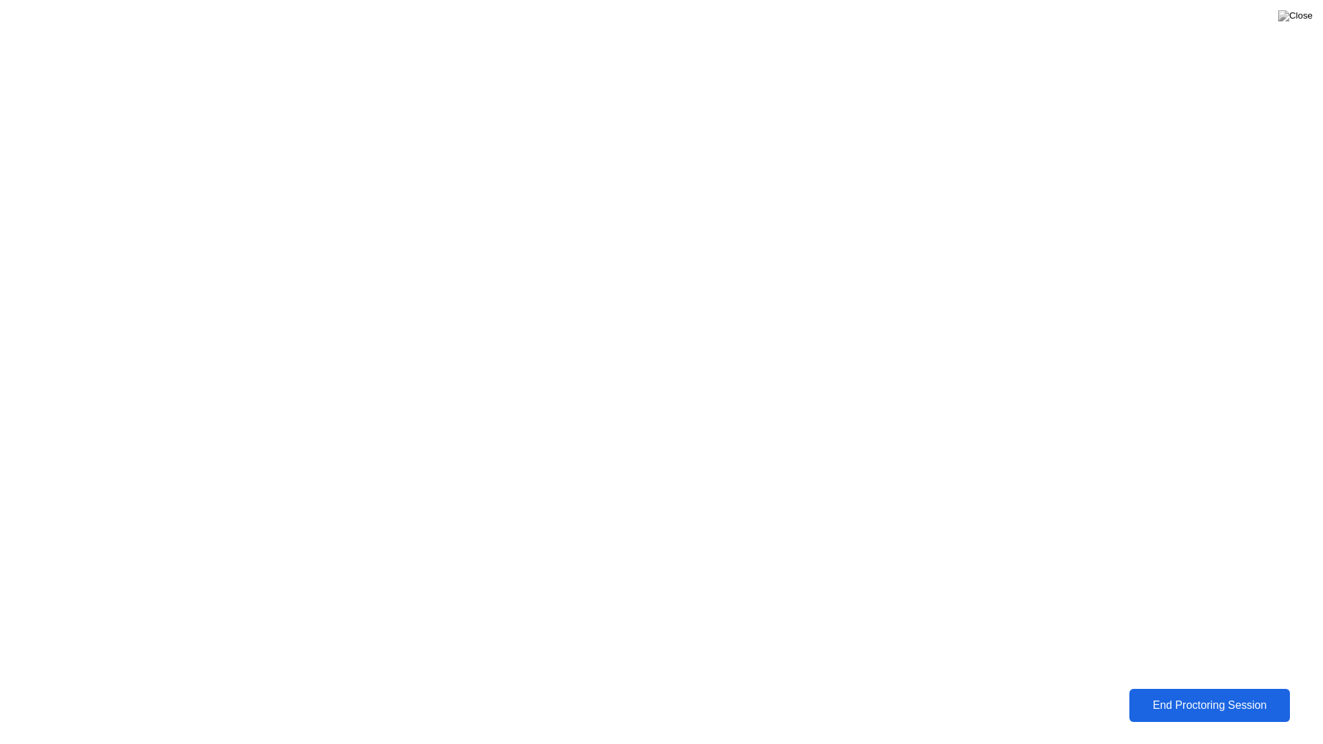
click at [1158, 695] on div "End Proctoring Session" at bounding box center [1209, 705] width 153 height 12
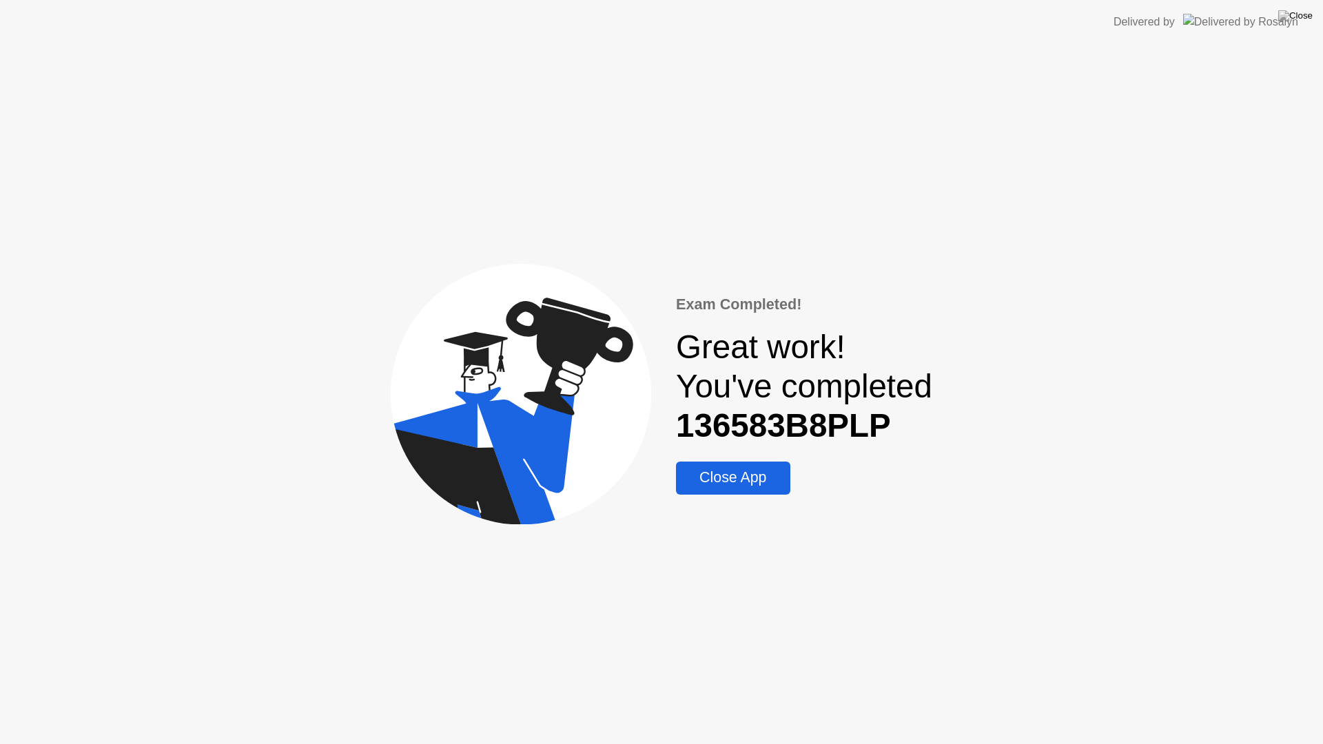
click at [760, 481] on div "Close App" at bounding box center [732, 477] width 105 height 17
